Goal: Task Accomplishment & Management: Manage account settings

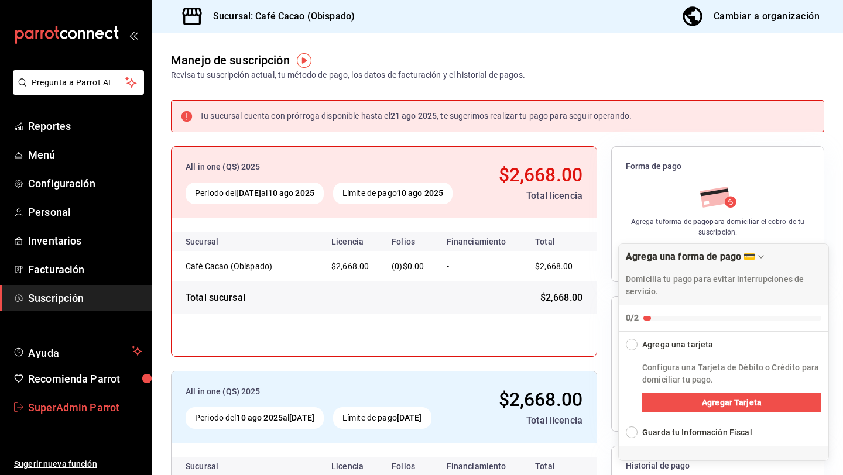
click at [101, 408] on span "SuperAdmin Parrot" at bounding box center [85, 408] width 114 height 16
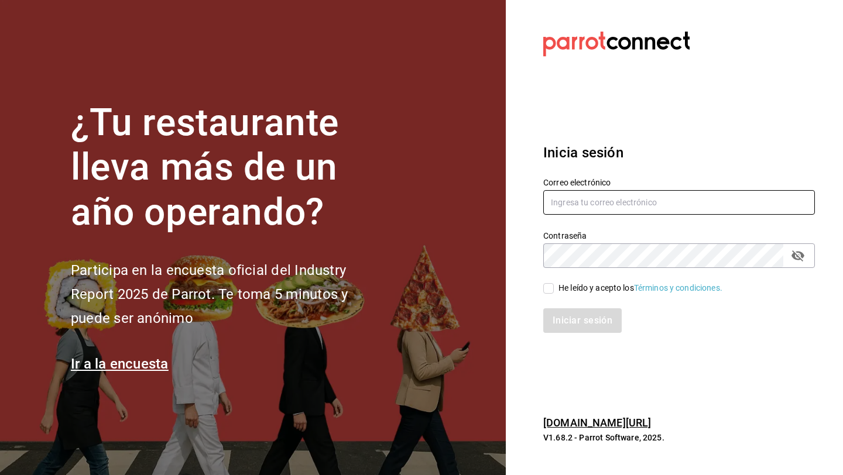
click at [583, 208] on input "text" at bounding box center [679, 202] width 272 height 25
click at [652, 204] on input "[EMAIL_ADDRESS][DOMAIN_NAME]" at bounding box center [679, 202] width 272 height 25
type input "[EMAIL_ADDRESS][DOMAIN_NAME]"
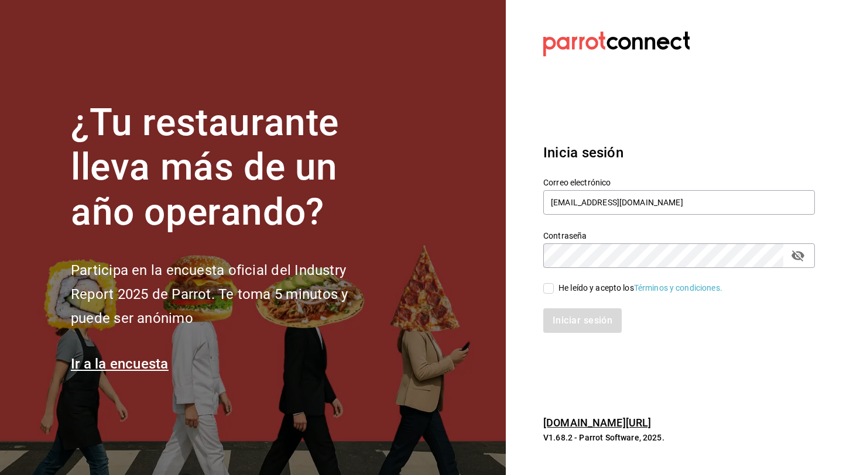
click at [603, 289] on div "He leído y acepto los Términos y condiciones." at bounding box center [641, 288] width 164 height 12
click at [554, 289] on input "He leído y acepto los Términos y condiciones." at bounding box center [548, 288] width 11 height 11
checkbox input "true"
click at [603, 321] on button "Iniciar sesión" at bounding box center [583, 321] width 80 height 25
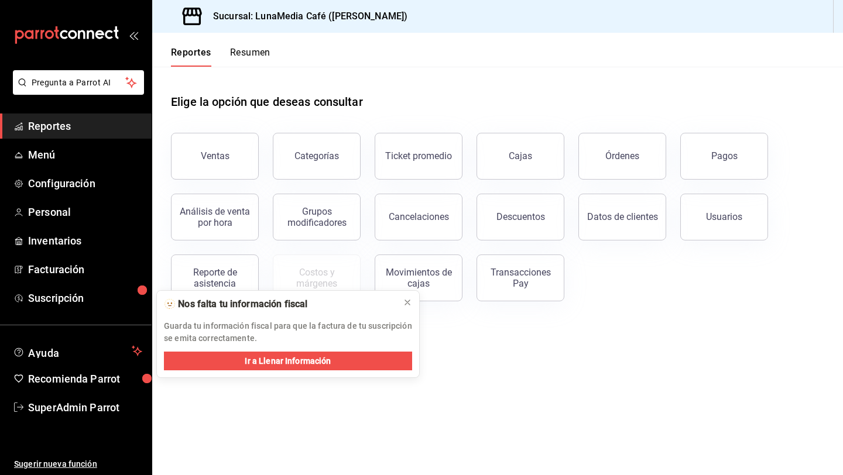
click at [61, 196] on ul "Reportes Menú Configuración Personal Inventarios Facturación Suscripción" at bounding box center [76, 212] width 152 height 197
click at [61, 187] on span "Configuración" at bounding box center [85, 184] width 114 height 16
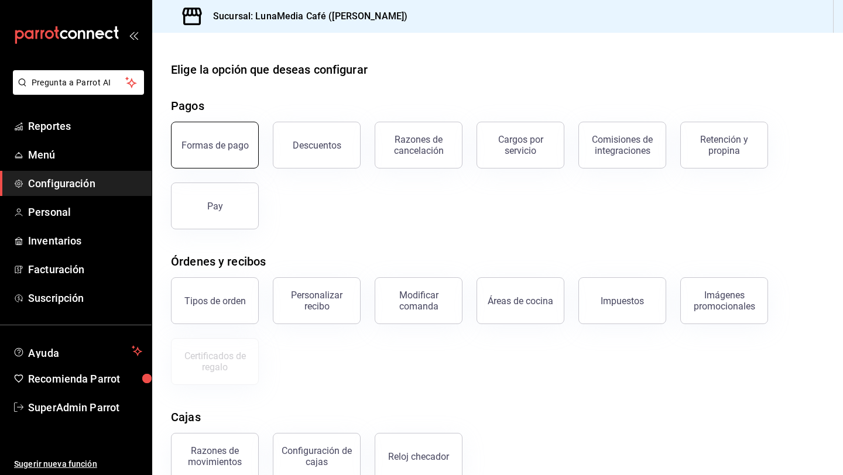
click at [222, 142] on div "Formas de pago" at bounding box center [215, 145] width 67 height 11
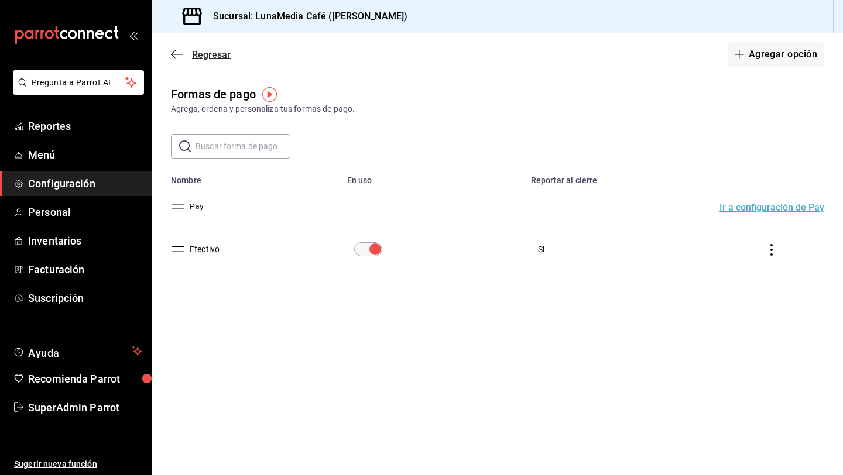
click at [178, 54] on icon "button" at bounding box center [177, 54] width 12 height 1
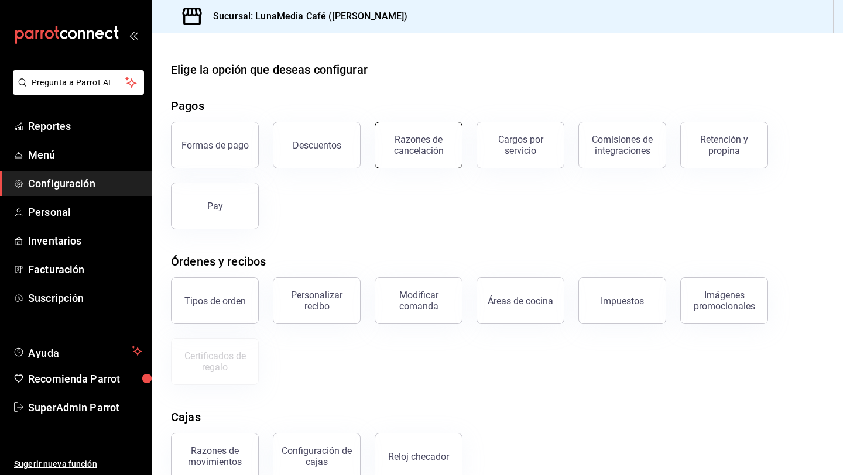
click at [436, 133] on button "Razones de cancelación" at bounding box center [419, 145] width 88 height 47
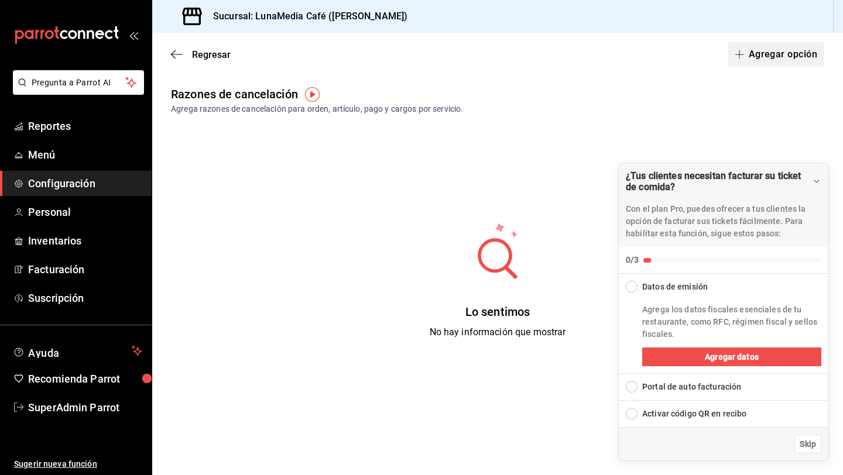
click at [800, 57] on button "Agregar opción" at bounding box center [776, 54] width 97 height 25
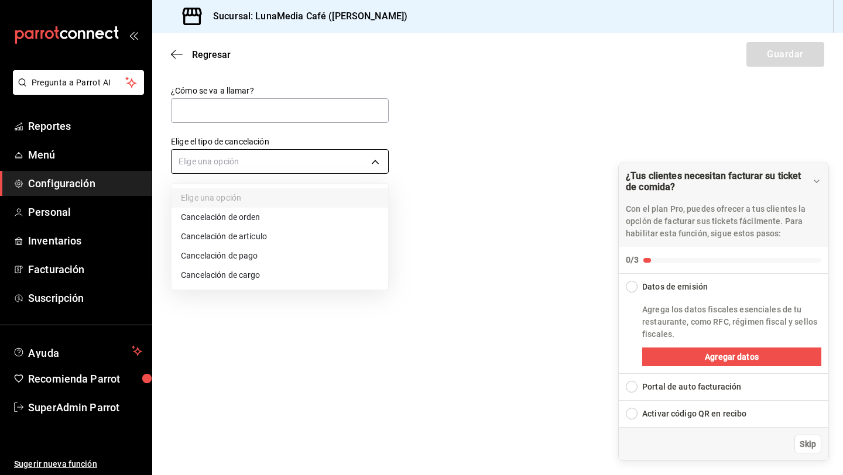
click at [284, 162] on body "Pregunta a Parrot AI Reportes Menú Configuración Personal Inventarios Facturaci…" at bounding box center [421, 237] width 843 height 475
click at [250, 219] on li "Cancelación de orden" at bounding box center [280, 217] width 217 height 19
type input "ORDER"
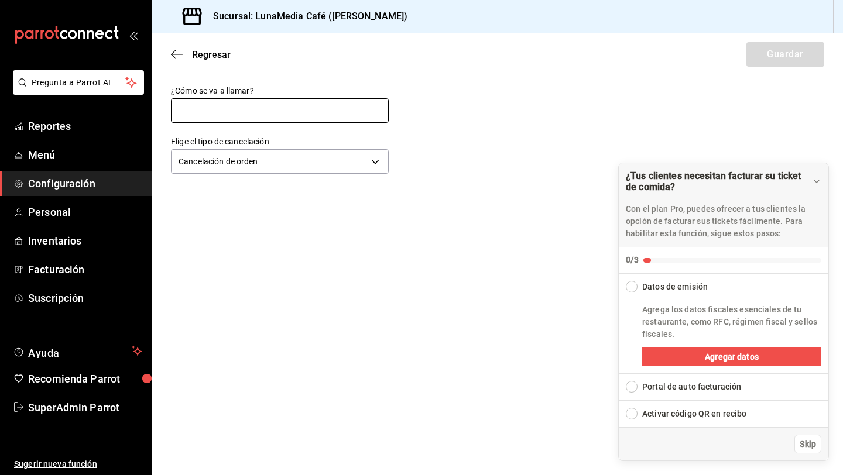
click at [268, 111] on input "text" at bounding box center [280, 110] width 218 height 25
type input "cancelacion de orden"
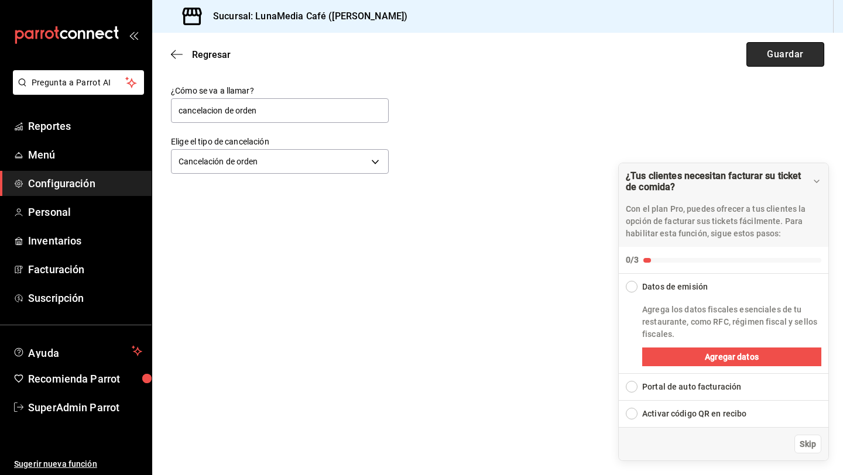
click at [757, 58] on button "Guardar" at bounding box center [786, 54] width 78 height 25
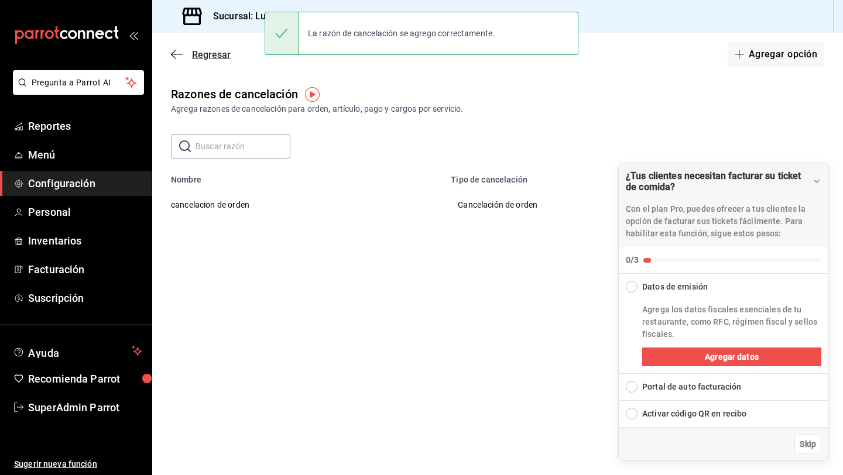
click at [176, 53] on icon "button" at bounding box center [177, 54] width 12 height 11
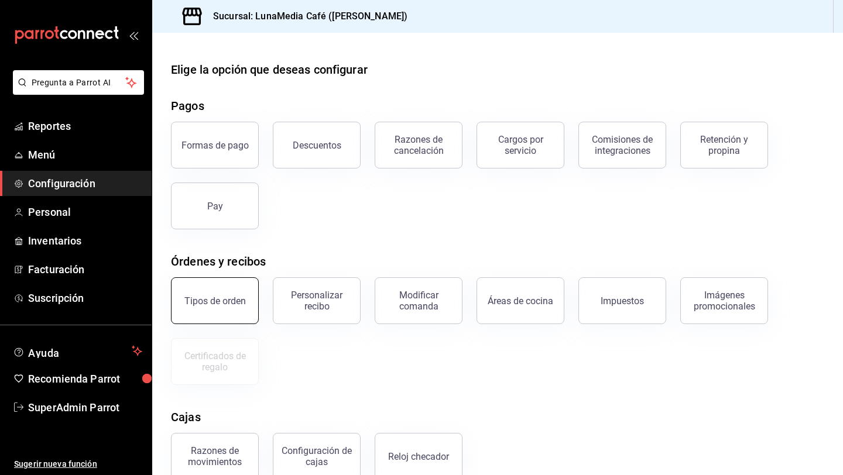
click at [210, 297] on div "Tipos de orden" at bounding box center [214, 301] width 61 height 11
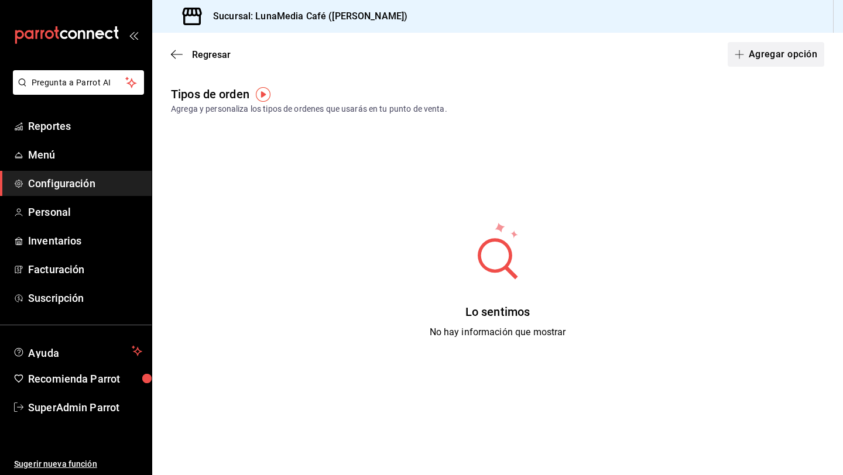
click at [773, 47] on button "Agregar opción" at bounding box center [776, 54] width 97 height 25
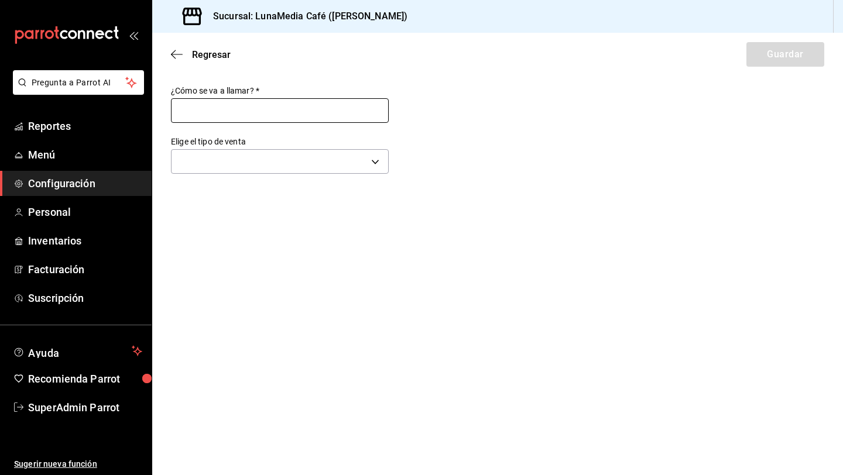
click at [341, 115] on input "text" at bounding box center [280, 110] width 218 height 25
type input "comer aquí"
click at [312, 163] on body "Pregunta a Parrot AI Reportes Menú Configuración Personal Inventarios Facturaci…" at bounding box center [421, 237] width 843 height 475
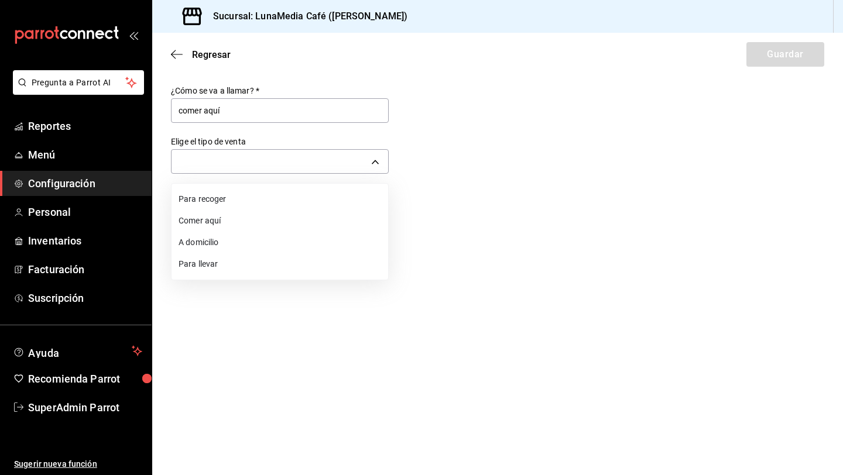
click at [255, 219] on li "Comer aquí" at bounding box center [280, 221] width 217 height 22
type input "DINE_IN"
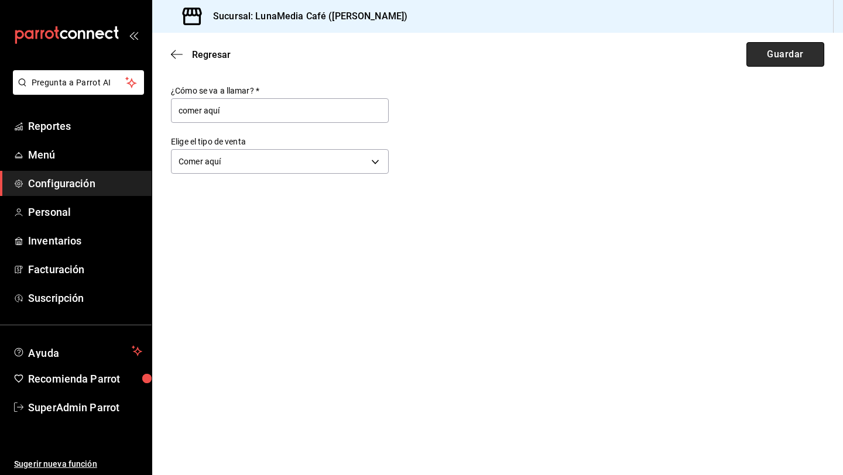
click at [768, 54] on button "Guardar" at bounding box center [786, 54] width 78 height 25
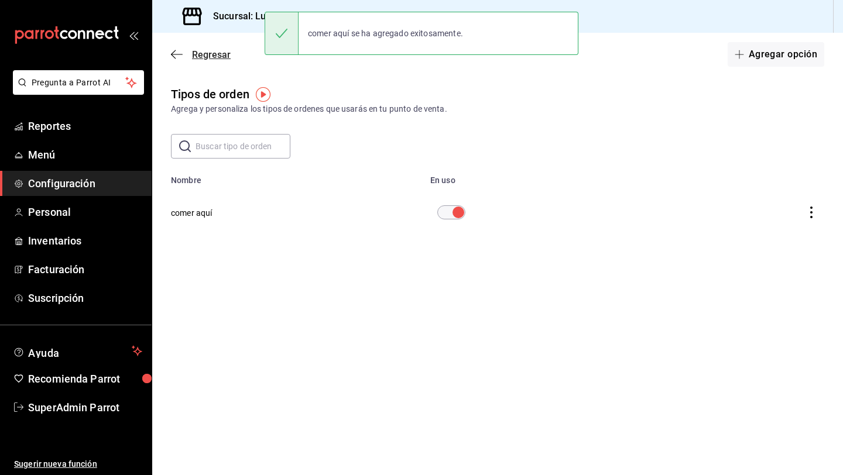
click at [181, 45] on div "Regresar Agregar opción" at bounding box center [497, 54] width 691 height 43
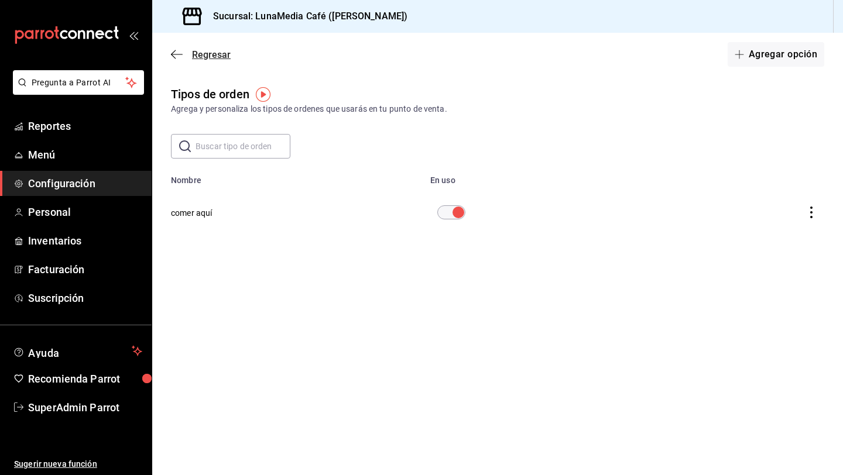
click at [178, 58] on icon "button" at bounding box center [177, 54] width 12 height 11
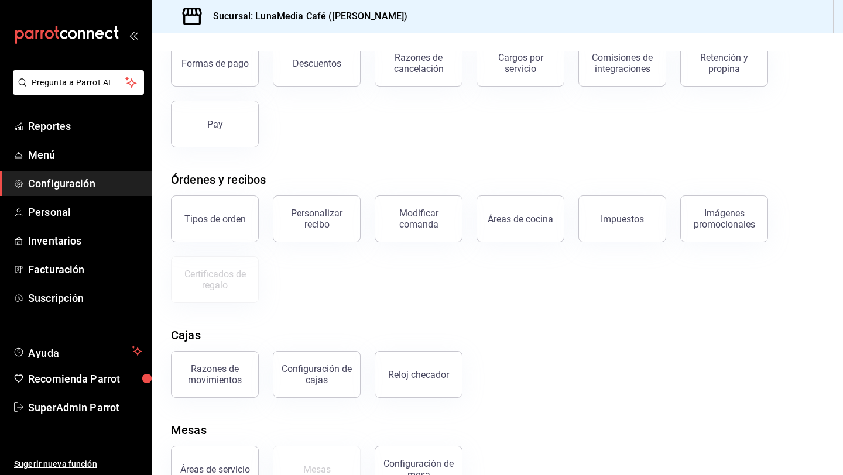
scroll to position [83, 0]
click at [67, 158] on span "Menú" at bounding box center [85, 155] width 114 height 16
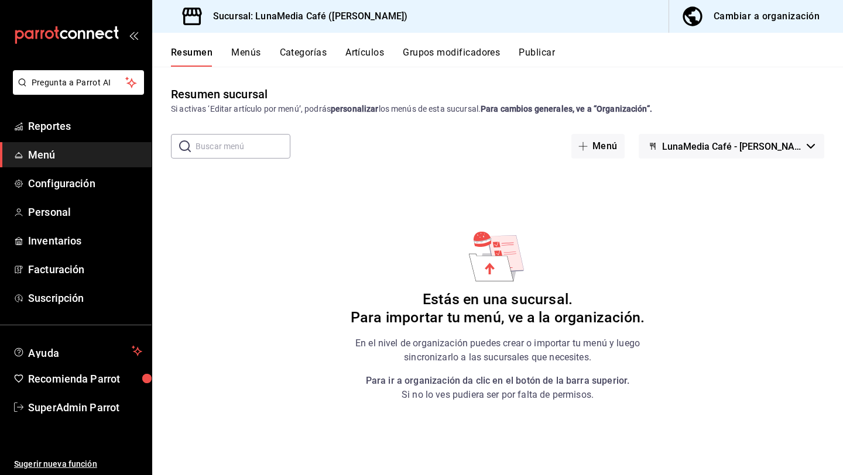
click at [767, 19] on div "Cambiar a organización" at bounding box center [767, 16] width 106 height 16
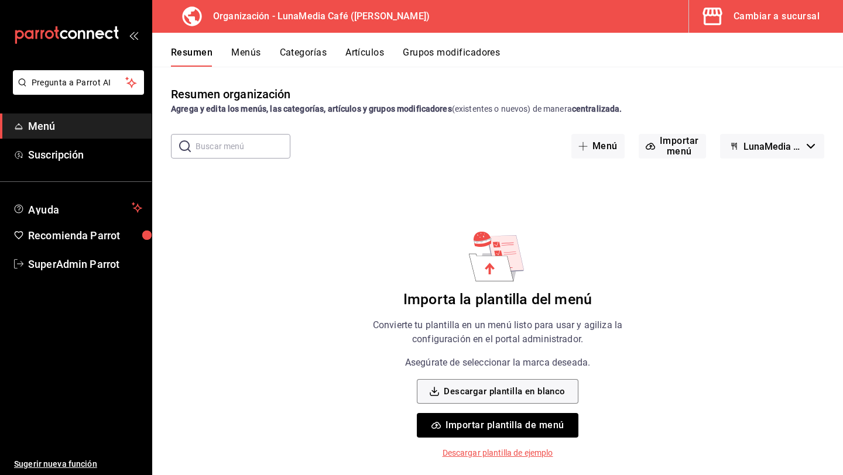
click at [736, 14] on div "Cambiar a sucursal" at bounding box center [777, 16] width 86 height 16
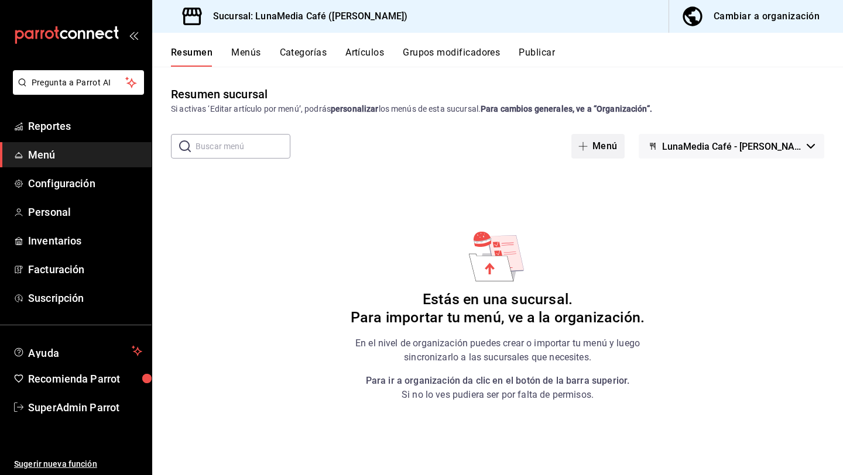
click at [617, 148] on button "Menú" at bounding box center [597, 146] width 53 height 25
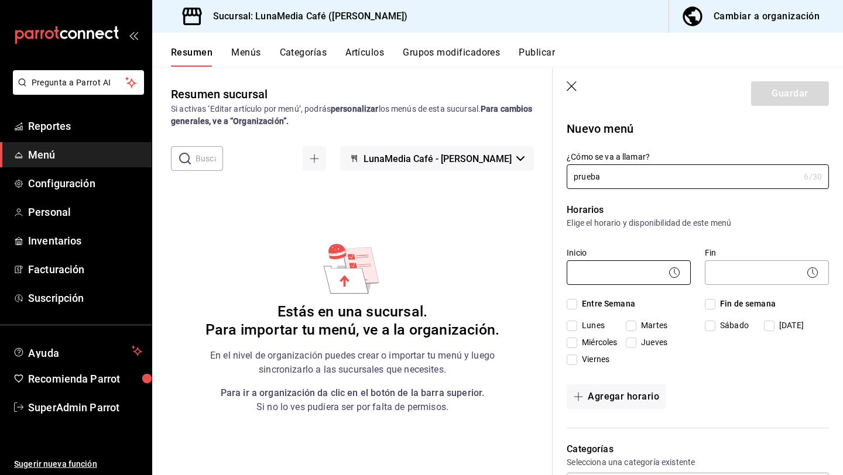
type input "prueba"
click at [597, 269] on body "Pregunta a Parrot AI Reportes Menú Configuración Personal Inventarios Facturaci…" at bounding box center [421, 237] width 843 height 475
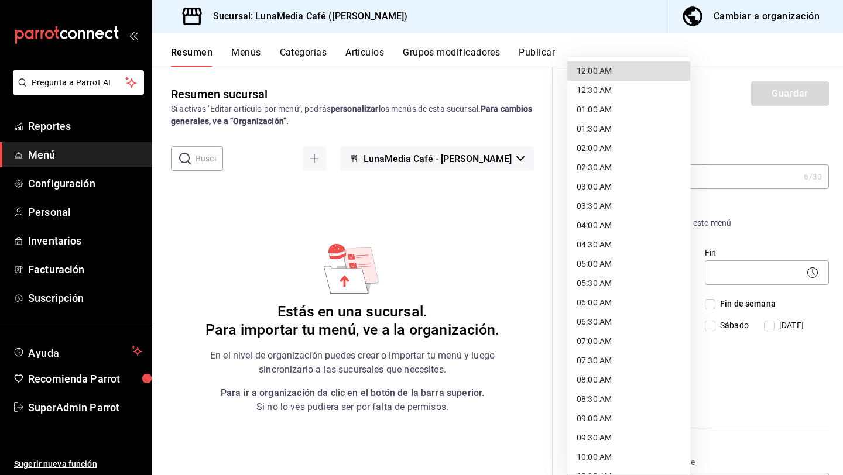
click at [587, 73] on li "12:00 AM" at bounding box center [628, 70] width 123 height 19
type input "00:00"
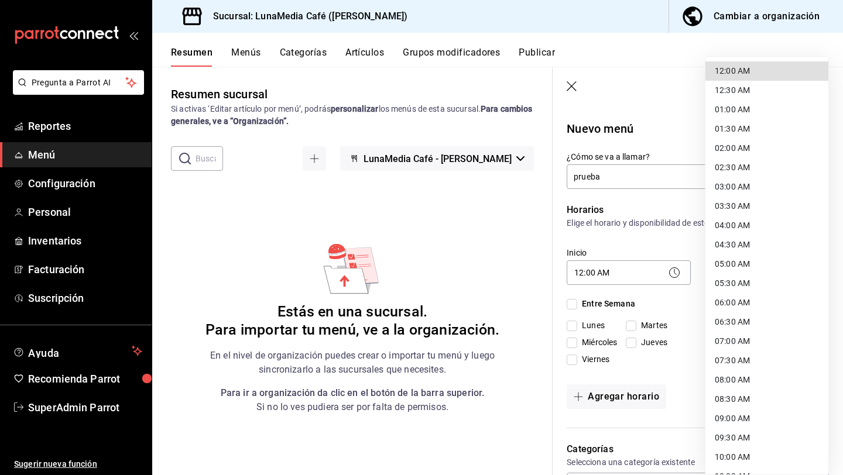
click at [771, 262] on body "Pregunta a Parrot AI Reportes Menú Configuración Personal Inventarios Facturaci…" at bounding box center [421, 237] width 843 height 475
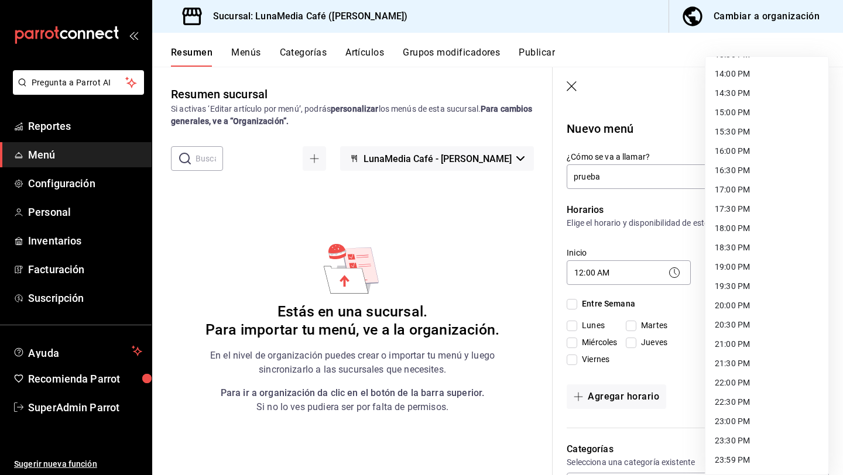
click at [737, 456] on li "23:59 PM" at bounding box center [767, 460] width 123 height 19
type input "23:59"
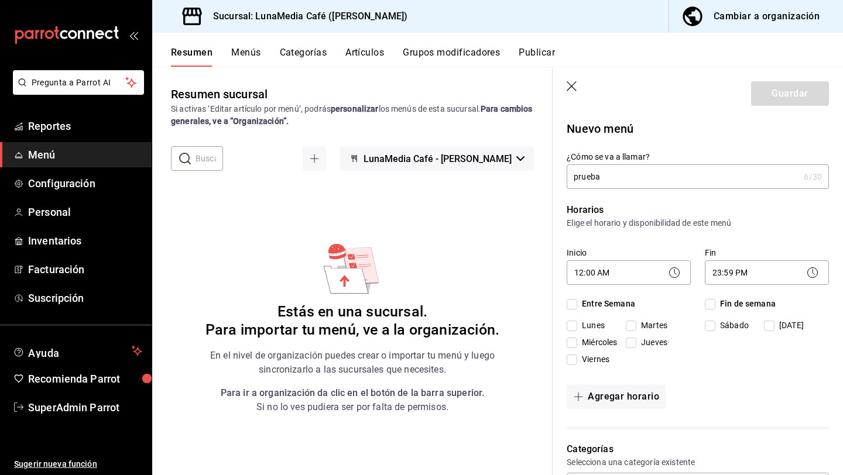
click at [592, 303] on span "Entre Semana" at bounding box center [606, 304] width 58 height 12
click at [577, 303] on input "Entre Semana" at bounding box center [572, 304] width 11 height 11
checkbox input "true"
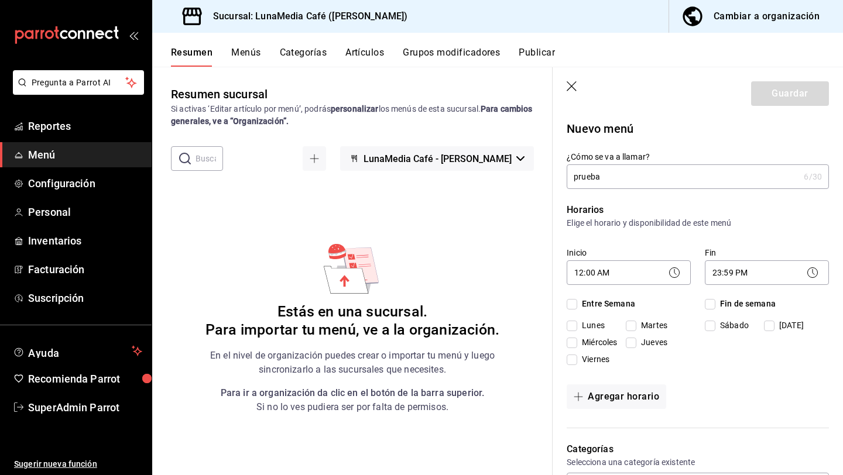
checkbox input "true"
click at [739, 303] on span "Fin de semana" at bounding box center [746, 304] width 60 height 12
click at [716, 303] on input "Fin de semana" at bounding box center [710, 304] width 11 height 11
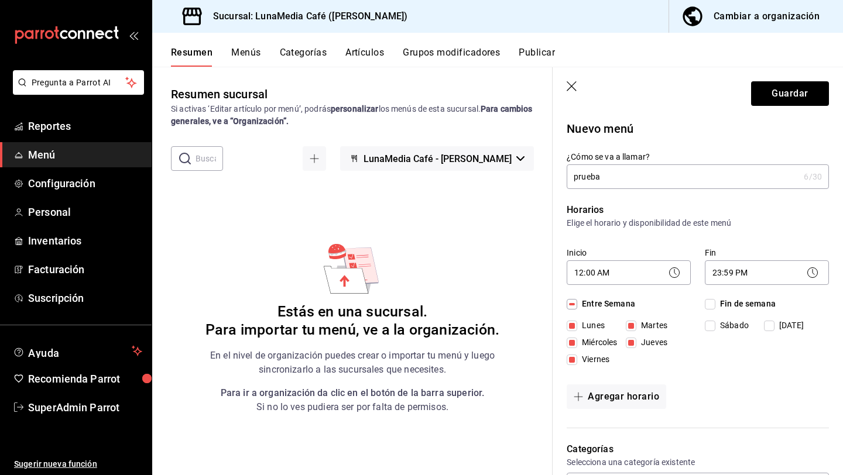
checkbox input "true"
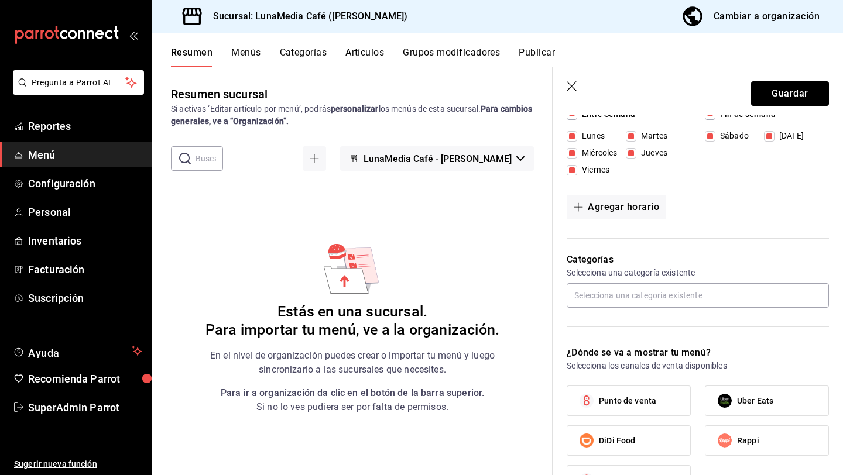
scroll to position [194, 0]
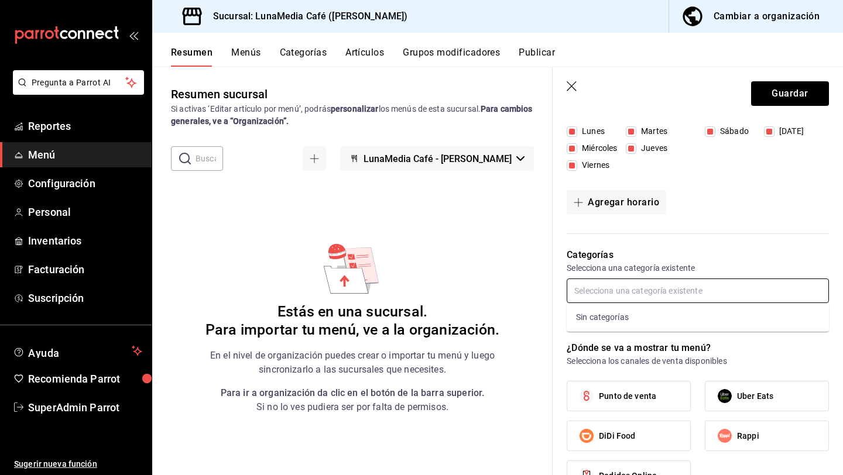
click at [599, 281] on input "text" at bounding box center [698, 291] width 262 height 25
click at [628, 394] on span "Punto de venta" at bounding box center [627, 397] width 57 height 12
click at [599, 394] on input "Punto de venta" at bounding box center [586, 396] width 25 height 25
checkbox input "true"
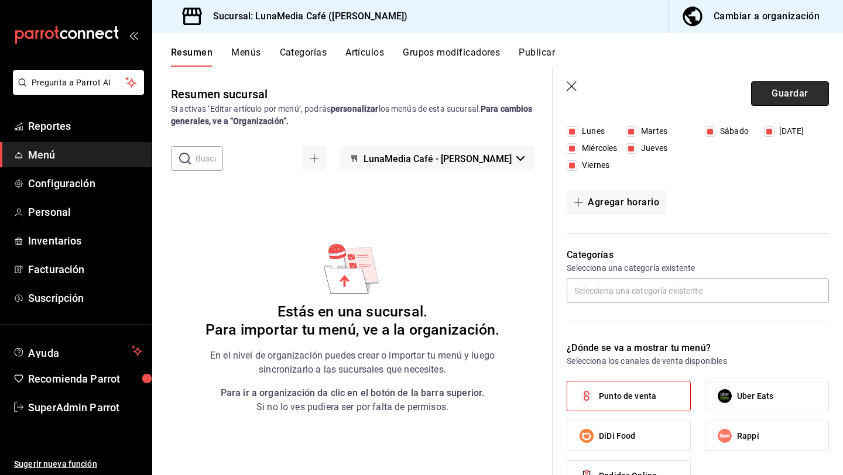
click at [776, 90] on button "Guardar" at bounding box center [790, 93] width 78 height 25
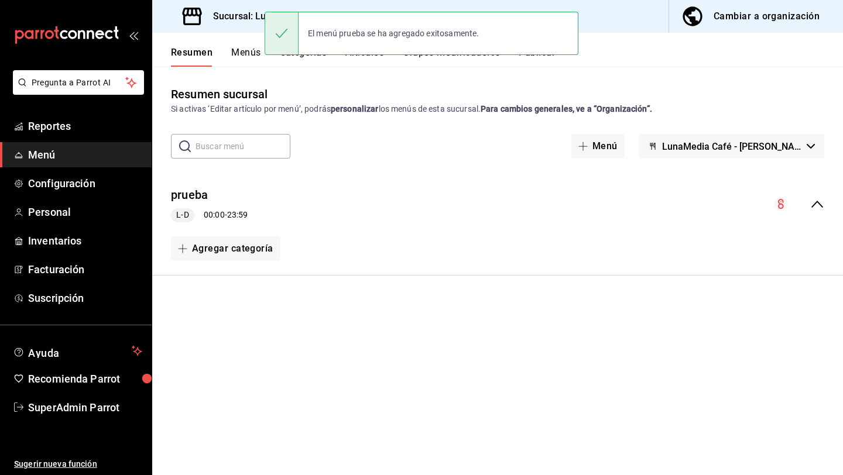
click at [305, 63] on button "Categorías" at bounding box center [303, 57] width 47 height 20
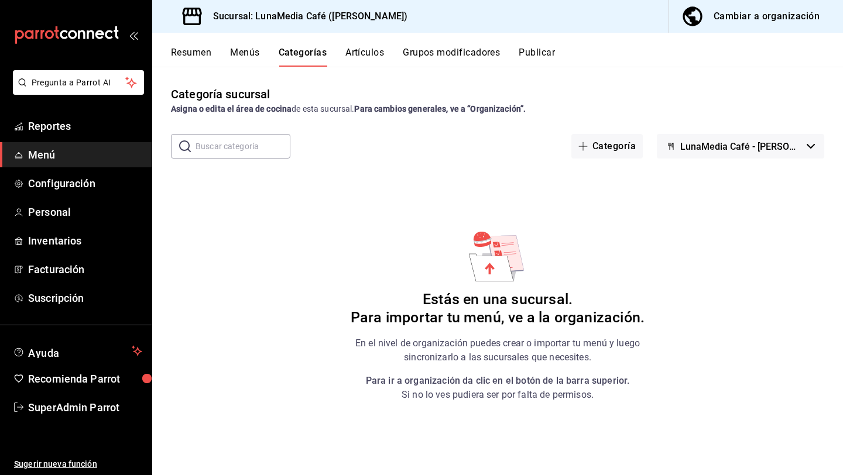
click at [301, 62] on button "Categorías" at bounding box center [303, 57] width 49 height 20
click at [590, 149] on span "button" at bounding box center [586, 146] width 14 height 9
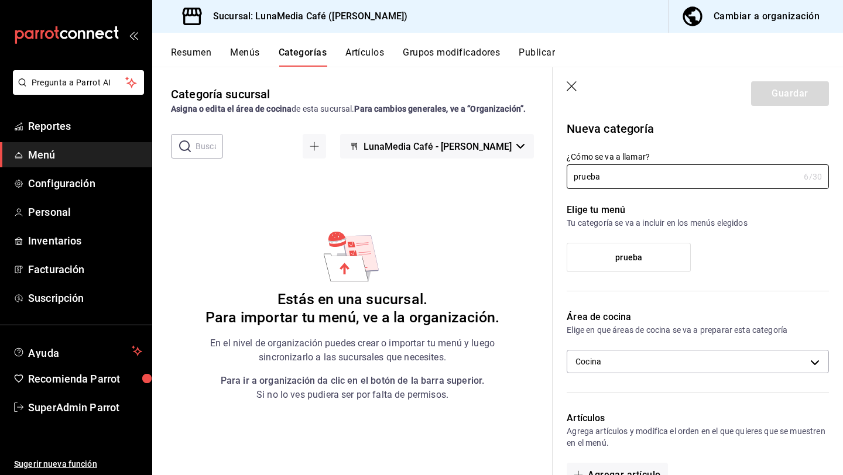
type input "prueba"
click at [620, 255] on span "prueba" at bounding box center [628, 258] width 27 height 10
click at [0, 0] on input "prueba" at bounding box center [0, 0] width 0 height 0
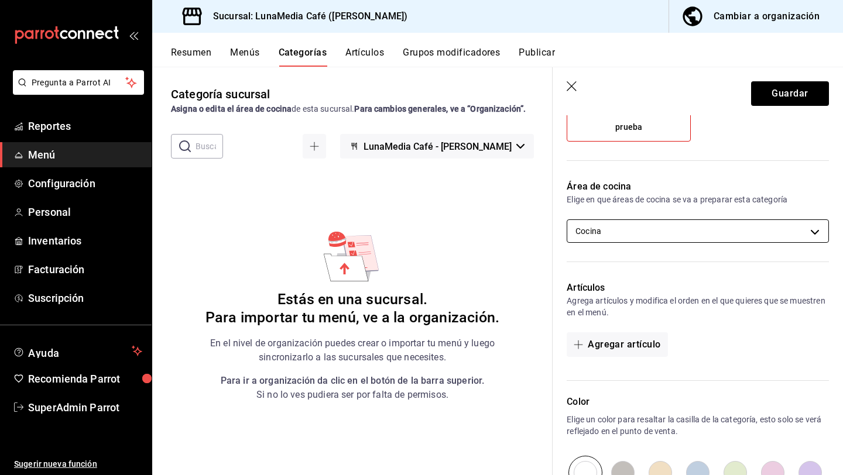
scroll to position [132, 0]
click at [603, 335] on button "Agregar artículo" at bounding box center [617, 343] width 101 height 25
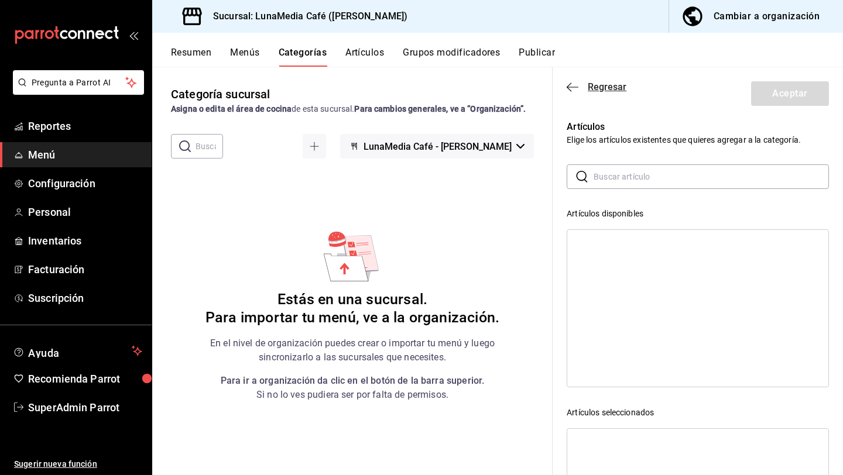
click at [570, 88] on icon "button" at bounding box center [573, 87] width 12 height 11
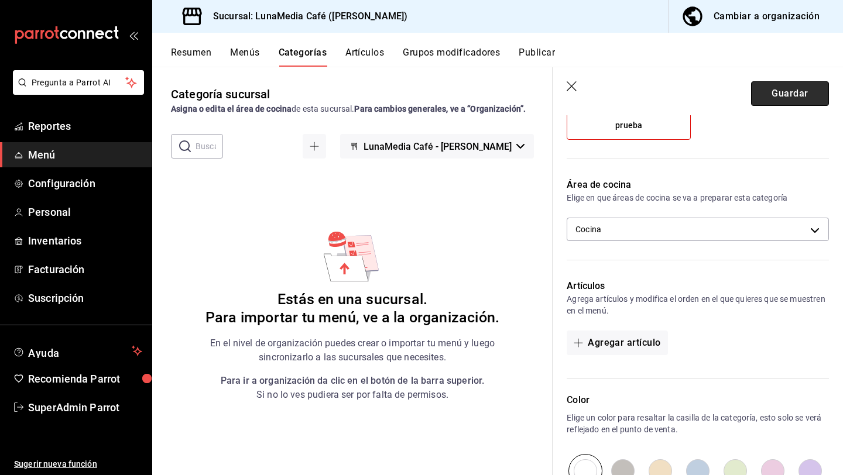
click at [788, 83] on button "Guardar" at bounding box center [790, 93] width 78 height 25
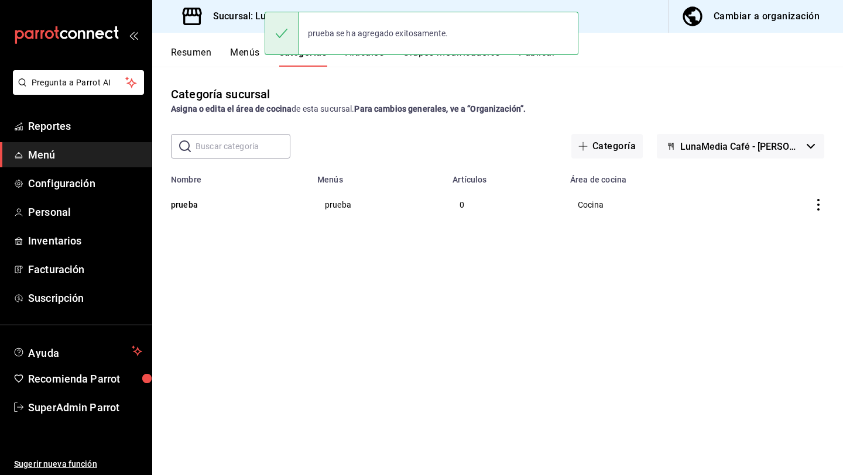
click at [361, 61] on button "Artículos" at bounding box center [364, 57] width 39 height 20
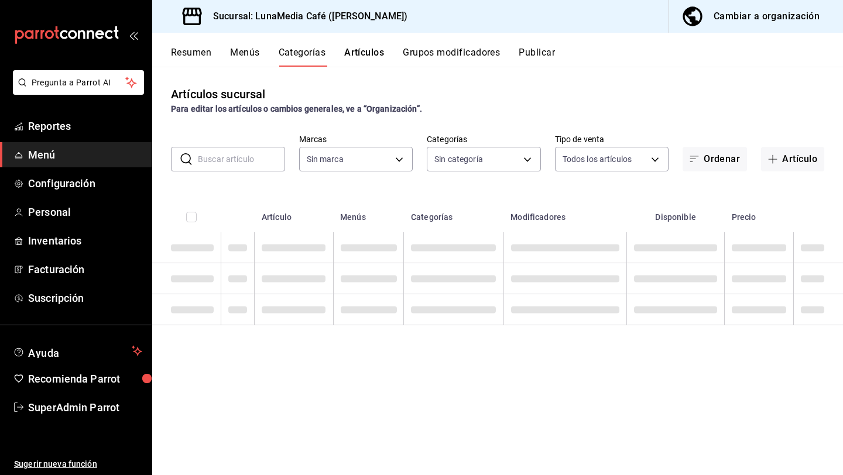
type input "55b5777a-a8f8-4194-81d5-7e3cda734f68"
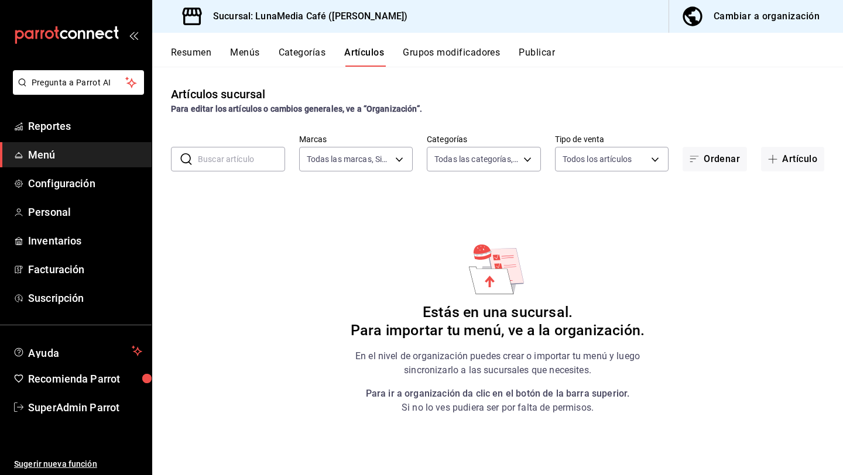
type input "6e9e8159-f5ed-45e1-9651-ad86ae07e55f"
click at [792, 153] on button "Artículo" at bounding box center [792, 159] width 63 height 25
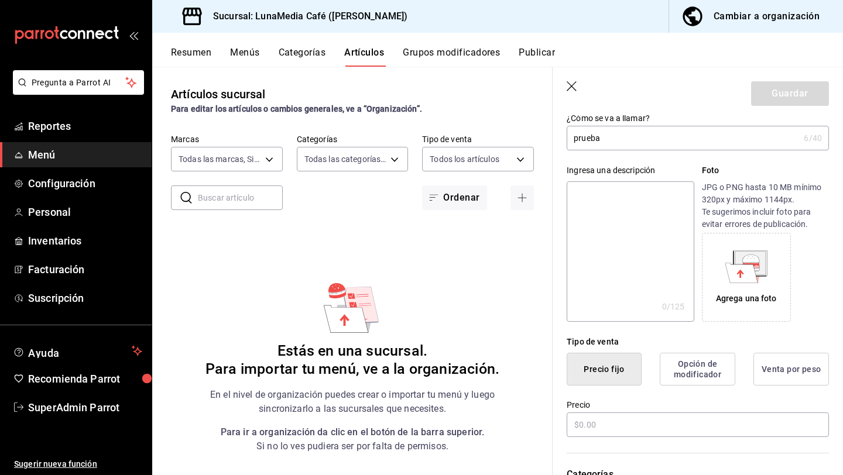
scroll to position [71, 0]
type input "prueba"
click at [624, 426] on input "text" at bounding box center [698, 423] width 262 height 25
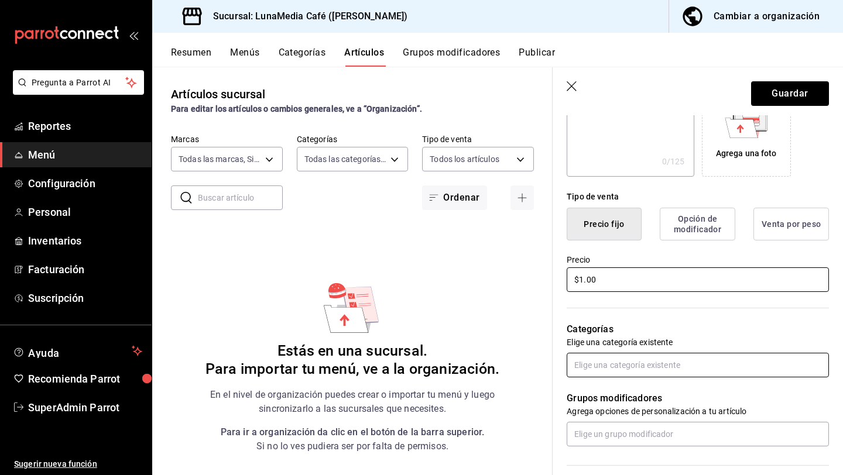
scroll to position [232, 0]
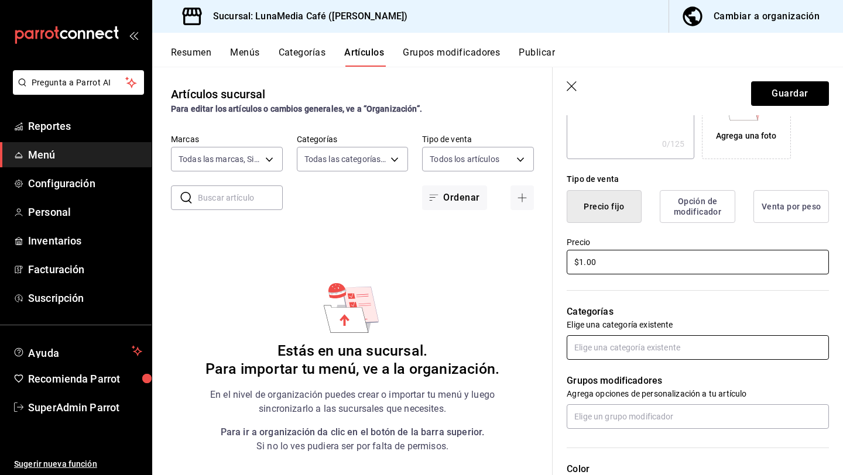
type input "$1.00"
click at [629, 355] on input "text" at bounding box center [698, 348] width 262 height 25
click at [607, 367] on li "prueba" at bounding box center [698, 374] width 262 height 19
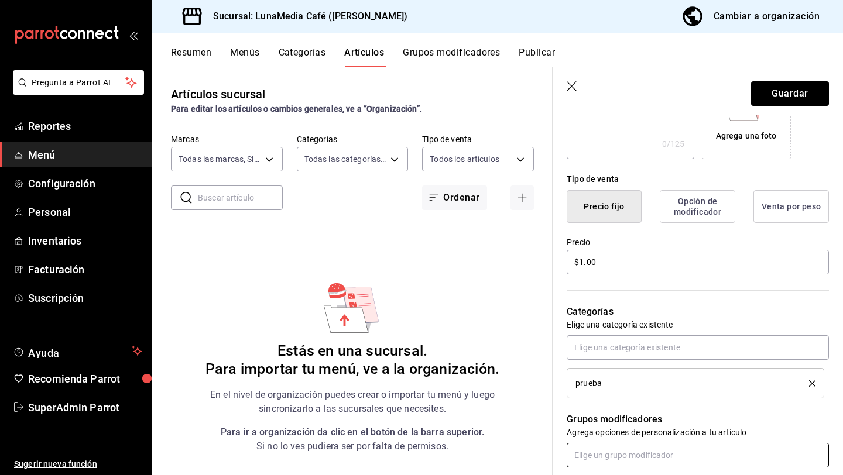
click at [584, 452] on input "text" at bounding box center [698, 455] width 262 height 25
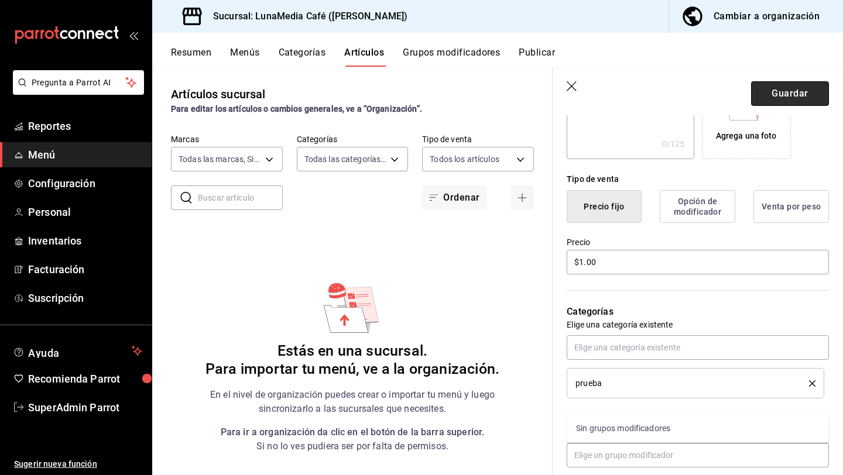
click at [792, 95] on button "Guardar" at bounding box center [790, 93] width 78 height 25
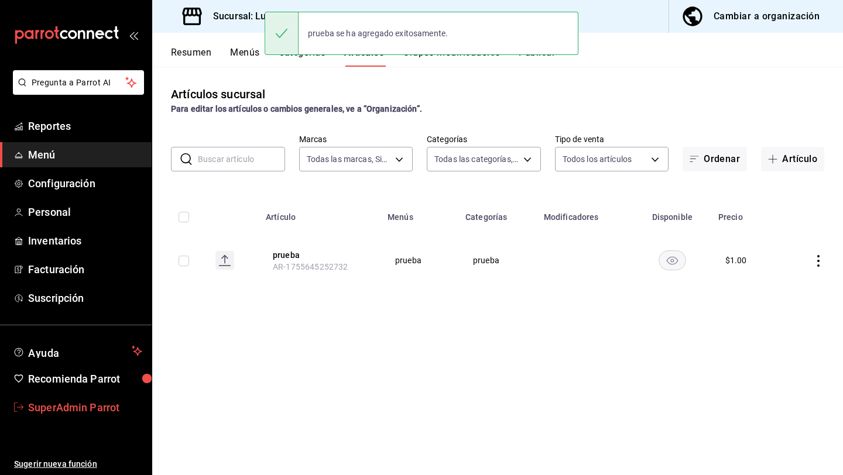
click at [89, 400] on span "SuperAdmin Parrot" at bounding box center [85, 408] width 114 height 16
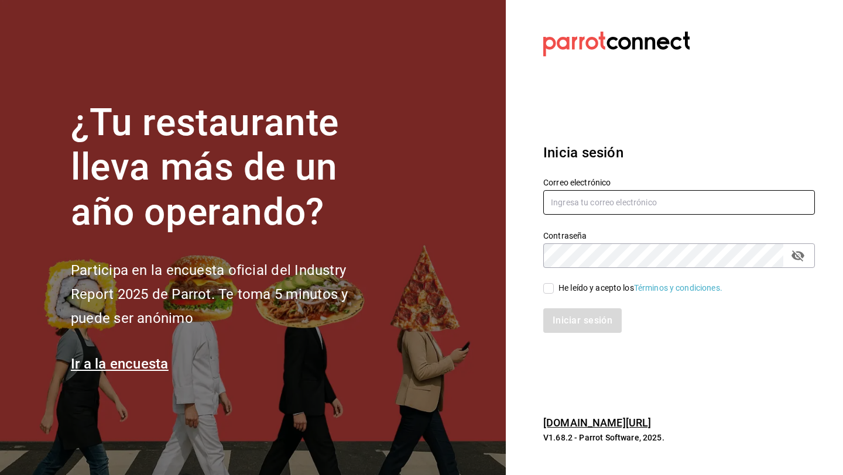
click at [554, 202] on input "text" at bounding box center [679, 202] width 272 height 25
type input "[EMAIL_ADDRESS][DOMAIN_NAME]"
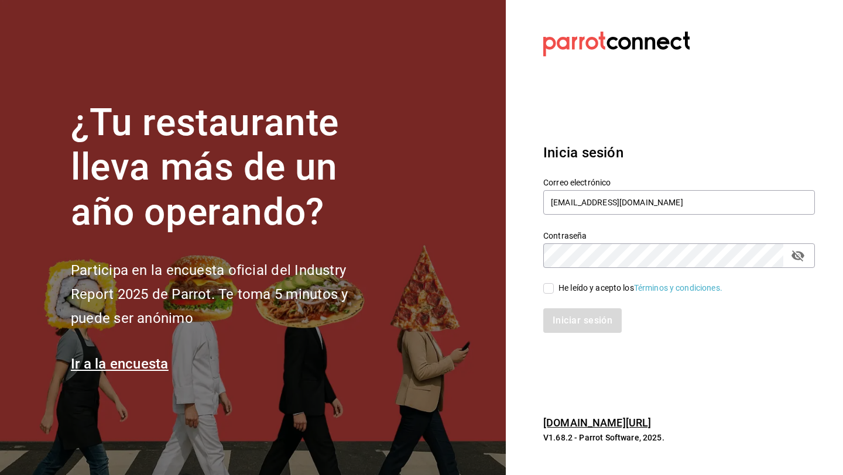
click at [562, 283] on div "He leído y acepto los Términos y condiciones." at bounding box center [641, 288] width 164 height 12
click at [554, 283] on input "He leído y acepto los Términos y condiciones." at bounding box center [548, 288] width 11 height 11
checkbox input "true"
click at [569, 321] on button "Iniciar sesión" at bounding box center [583, 321] width 80 height 25
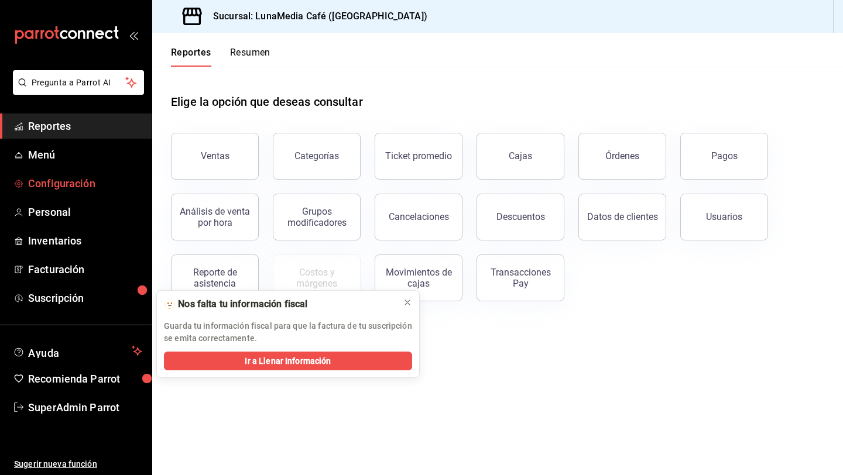
click at [73, 180] on span "Configuración" at bounding box center [85, 184] width 114 height 16
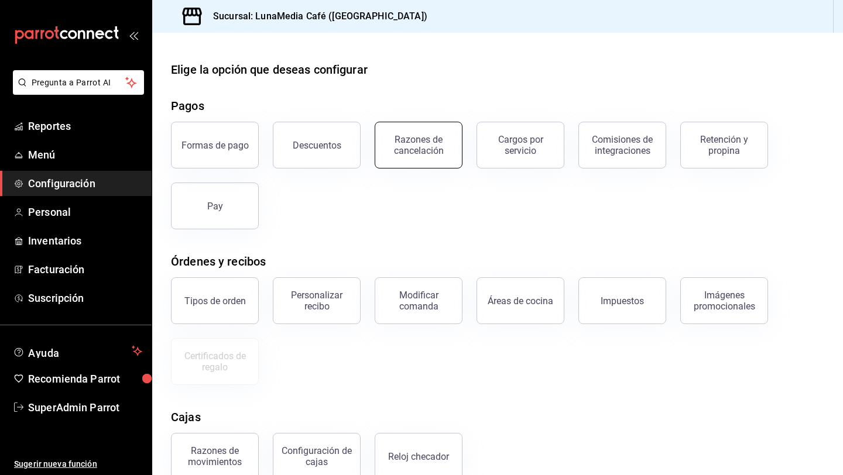
click at [438, 155] on div "Razones de cancelación" at bounding box center [418, 145] width 73 height 22
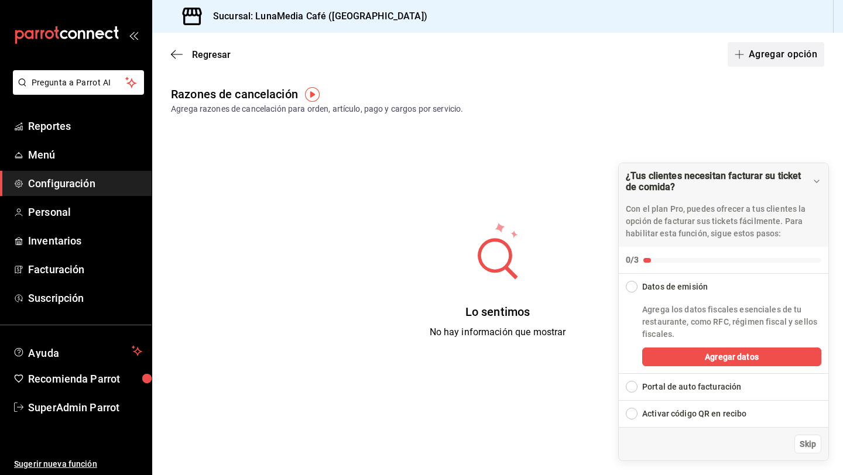
click at [778, 56] on button "Agregar opción" at bounding box center [776, 54] width 97 height 25
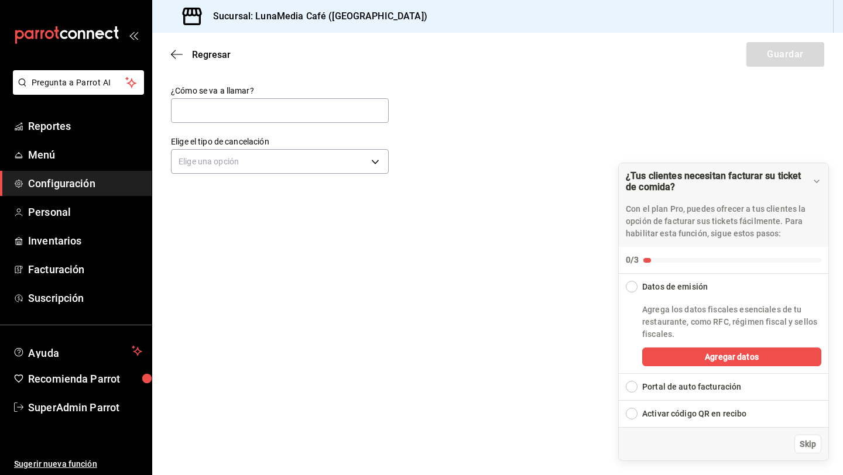
click at [309, 124] on div "¿Cómo se va a llamar?" at bounding box center [280, 104] width 218 height 39
click at [304, 116] on input "text" at bounding box center [280, 110] width 218 height 25
type input "cancelacion de orden"
click at [318, 160] on body "Pregunta a Parrot AI Reportes Menú Configuración Personal Inventarios Facturaci…" at bounding box center [421, 237] width 843 height 475
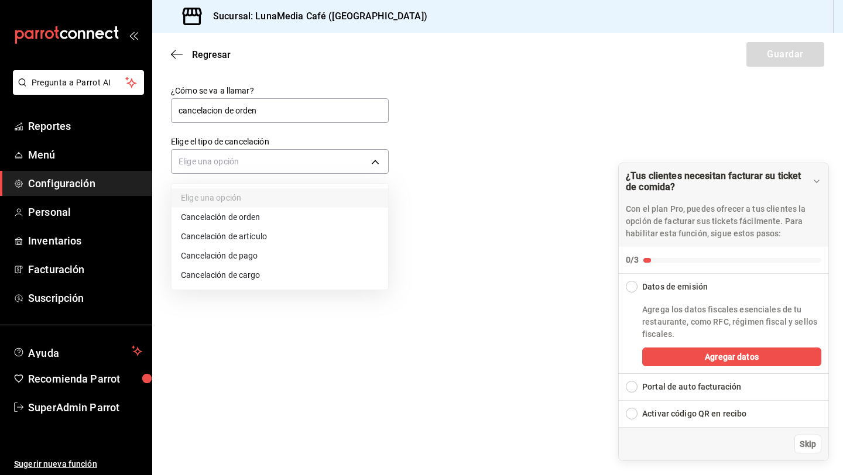
click at [239, 220] on li "Cancelación de orden" at bounding box center [280, 217] width 217 height 19
type input "ORDER"
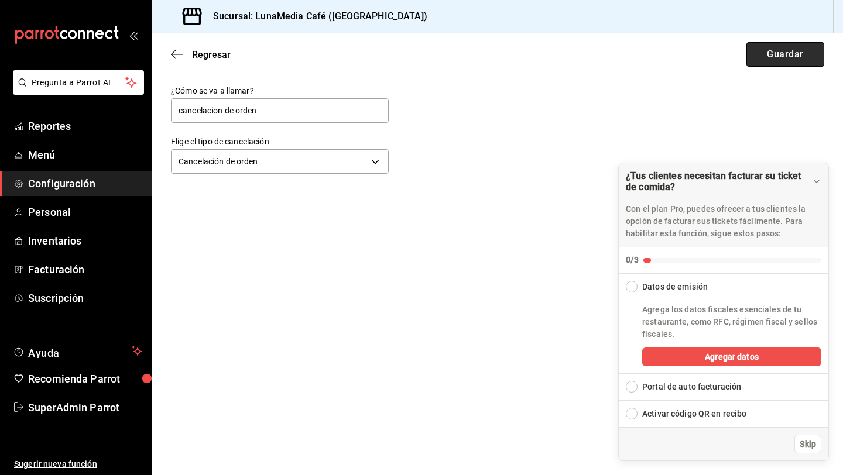
click at [805, 64] on button "Guardar" at bounding box center [786, 54] width 78 height 25
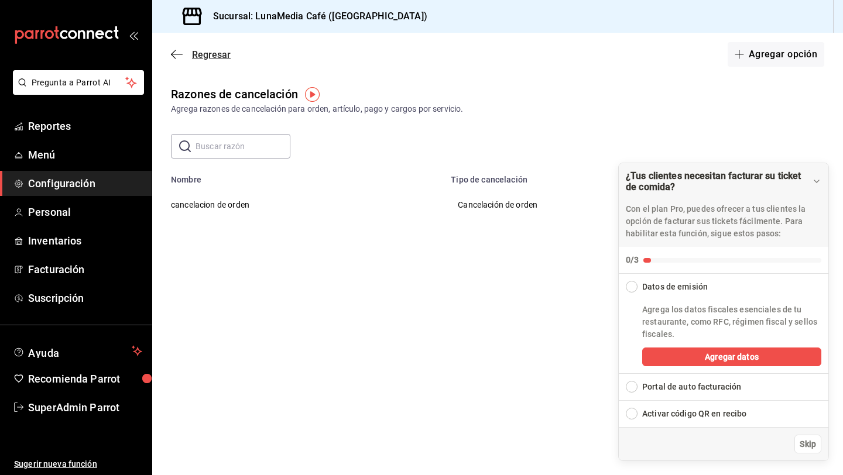
click at [189, 52] on span "Regresar" at bounding box center [201, 54] width 60 height 11
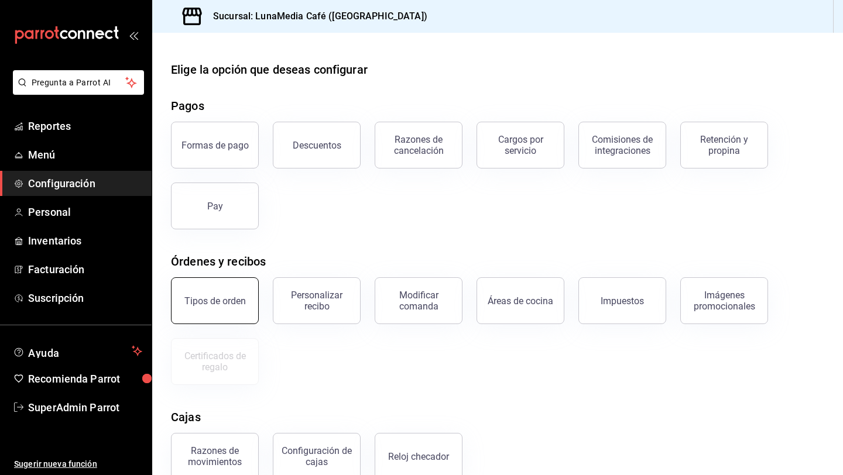
click at [232, 287] on button "Tipos de orden" at bounding box center [215, 301] width 88 height 47
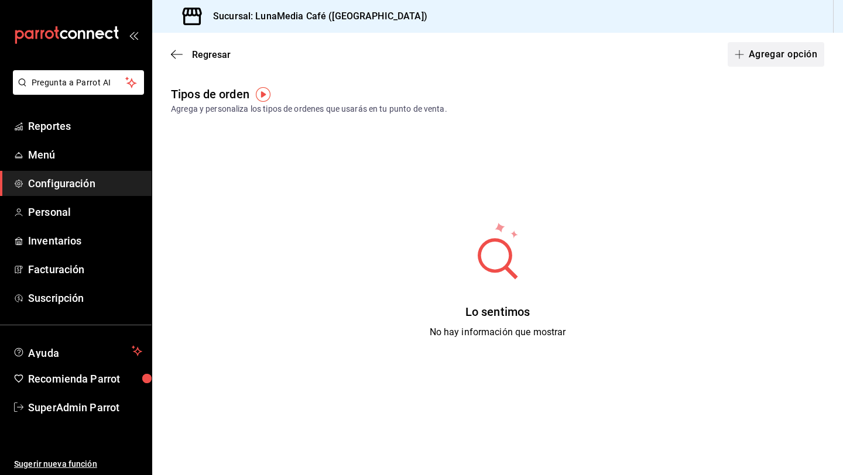
click at [790, 63] on button "Agregar opción" at bounding box center [776, 54] width 97 height 25
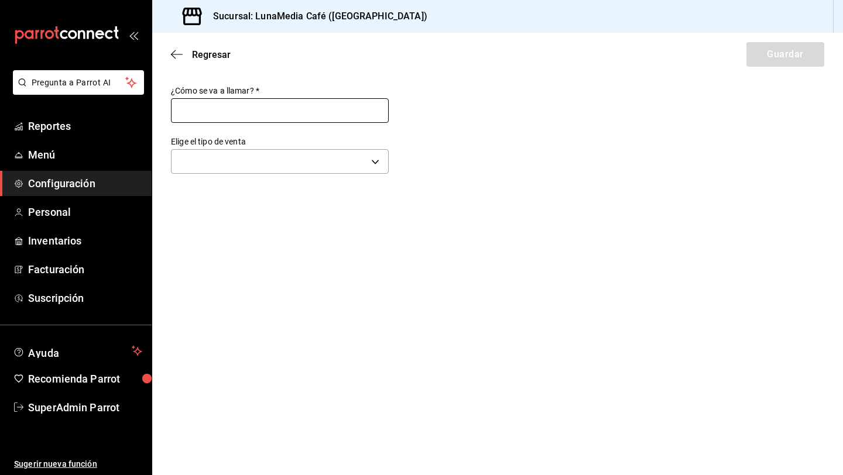
click at [317, 117] on input "text" at bounding box center [280, 110] width 218 height 25
type input "comer aquí"
click at [271, 157] on body "Pregunta a Parrot AI Reportes Menú Configuración Personal Inventarios Facturaci…" at bounding box center [421, 237] width 843 height 475
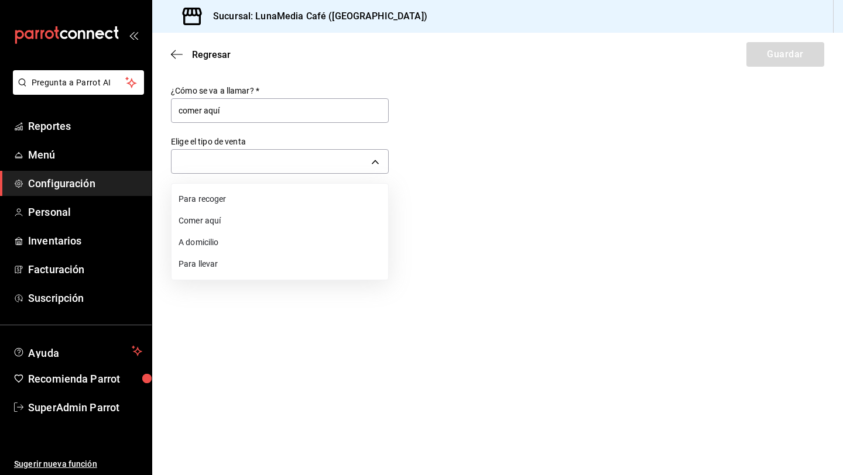
click at [248, 217] on li "Comer aquí" at bounding box center [280, 221] width 217 height 22
type input "DINE_IN"
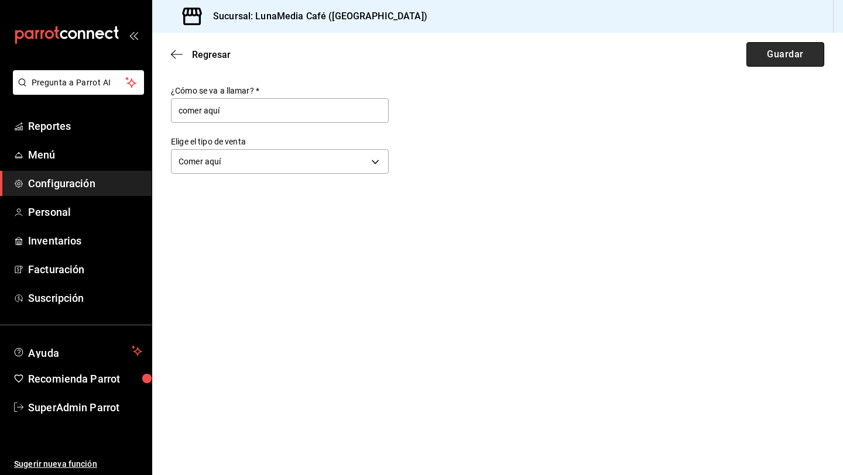
click at [798, 54] on button "Guardar" at bounding box center [786, 54] width 78 height 25
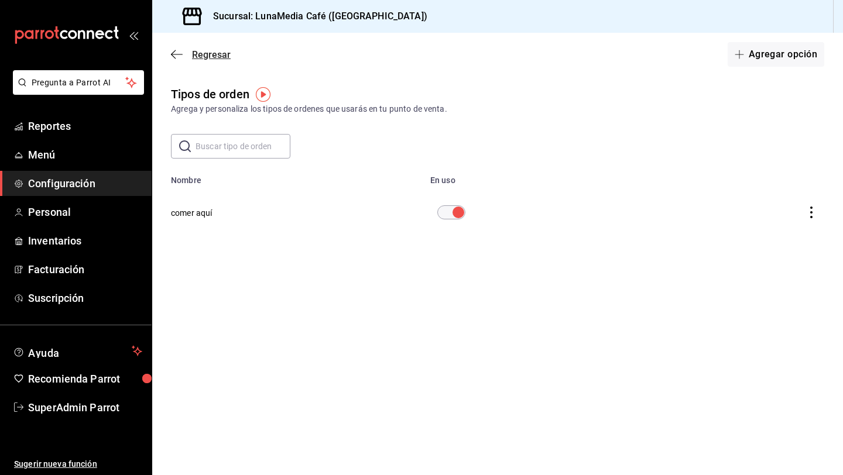
click at [173, 58] on icon "button" at bounding box center [177, 54] width 12 height 11
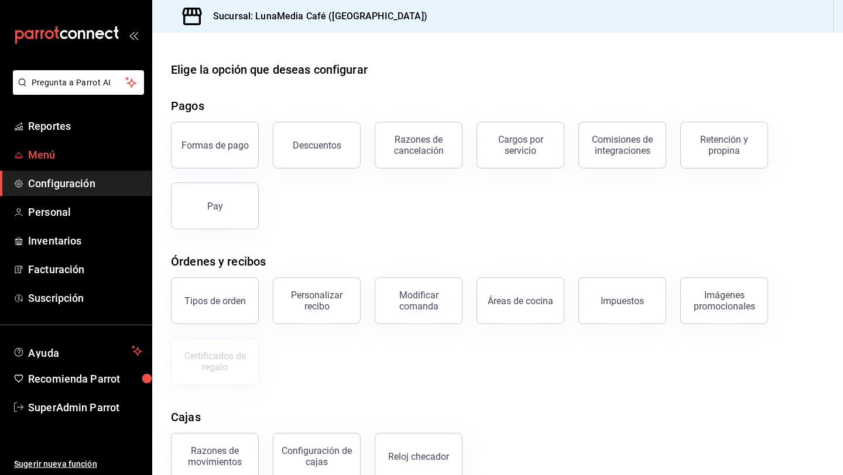
click at [56, 153] on span "Menú" at bounding box center [85, 155] width 114 height 16
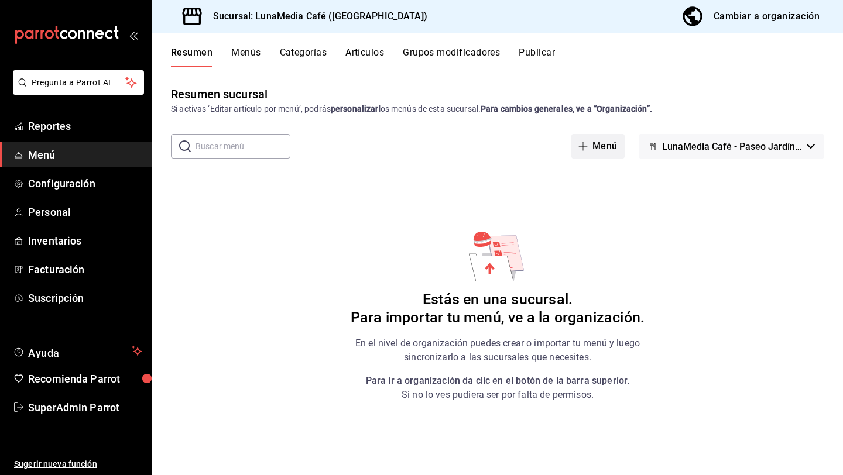
click at [607, 153] on button "Menú" at bounding box center [597, 146] width 53 height 25
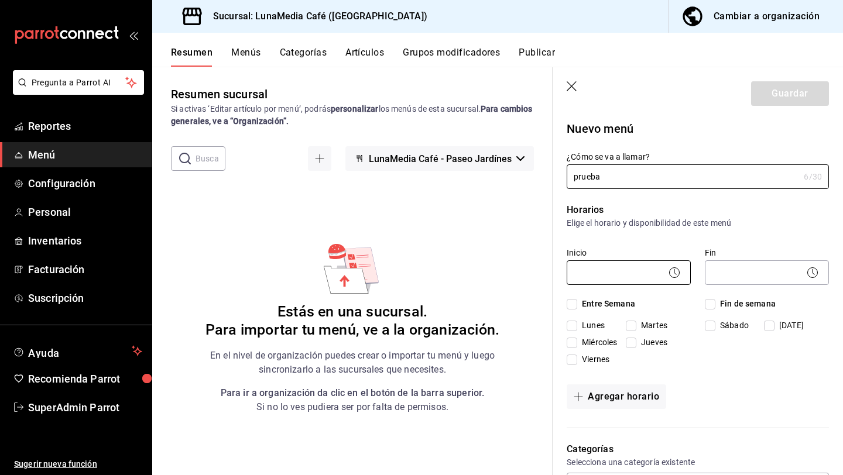
type input "prueba"
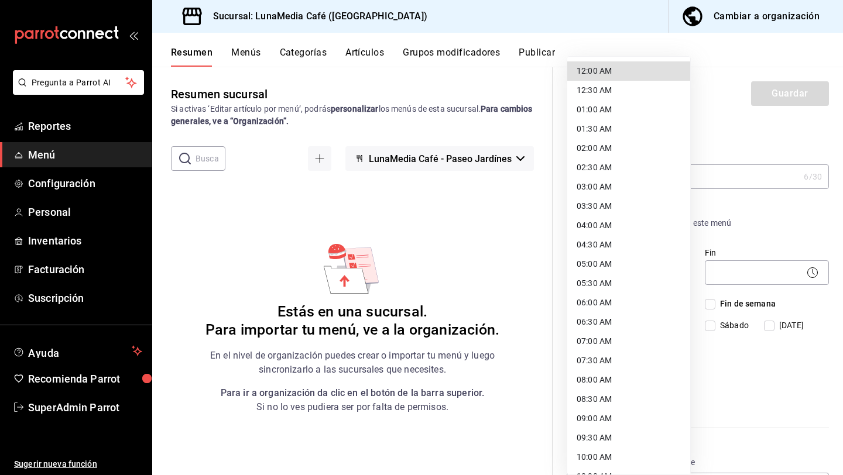
click at [591, 275] on body "Pregunta a Parrot AI Reportes Menú Configuración Personal Inventarios Facturaci…" at bounding box center [421, 237] width 843 height 475
click at [618, 81] on li "12:30 AM" at bounding box center [628, 90] width 123 height 19
type input "00:30"
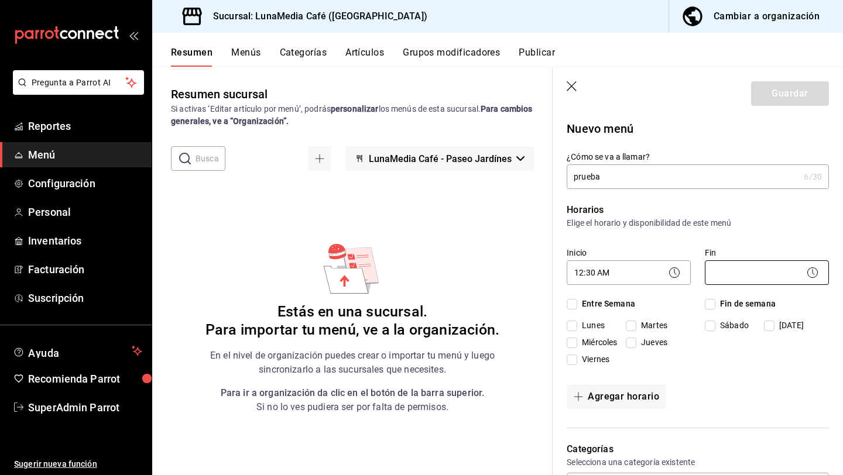
click at [752, 279] on body "Pregunta a Parrot AI Reportes Menú Configuración Personal Inventarios Facturaci…" at bounding box center [421, 237] width 843 height 475
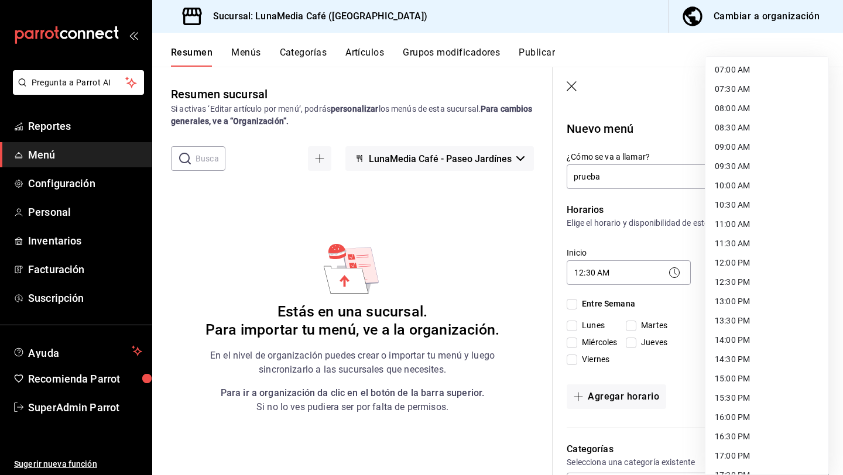
scroll to position [479, 0]
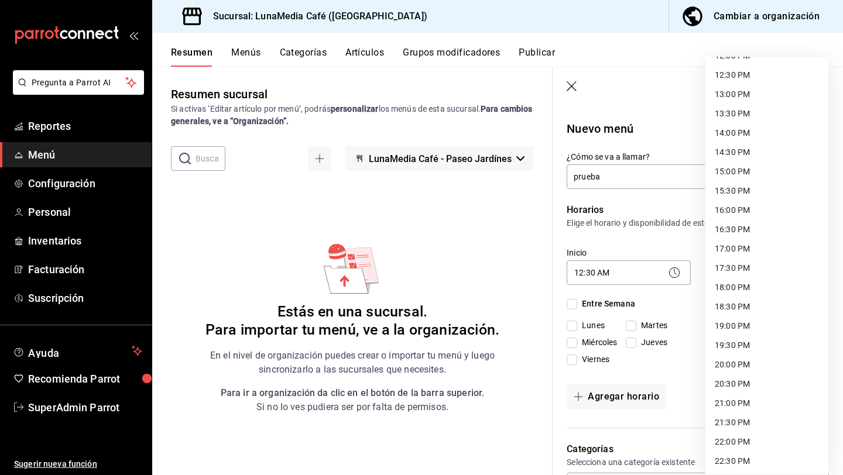
click at [742, 464] on li "22:30 PM" at bounding box center [767, 461] width 123 height 19
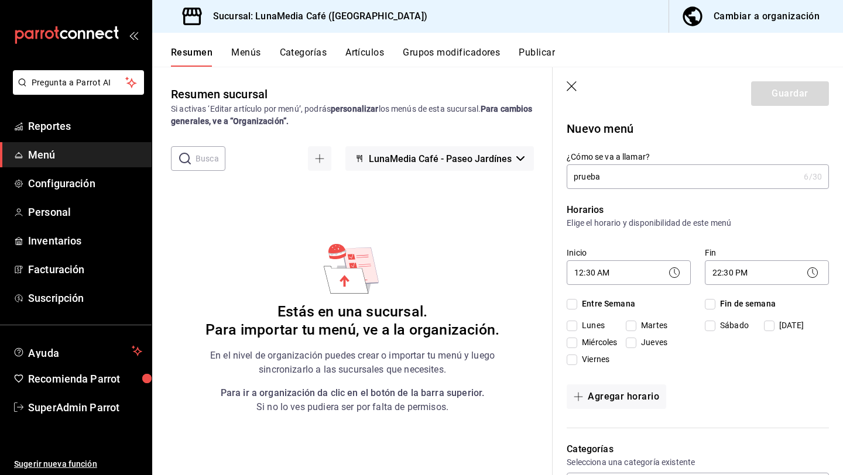
click at [586, 311] on div "Entre Semana Lunes Martes Miércoles Jueves Viernes" at bounding box center [629, 334] width 124 height 73
click at [618, 295] on div "Inicio 12:30 AM 00:30 Fin 22:30 PM 22:30 Entre Semana Lunes Martes Miércoles Ju…" at bounding box center [698, 307] width 262 height 128
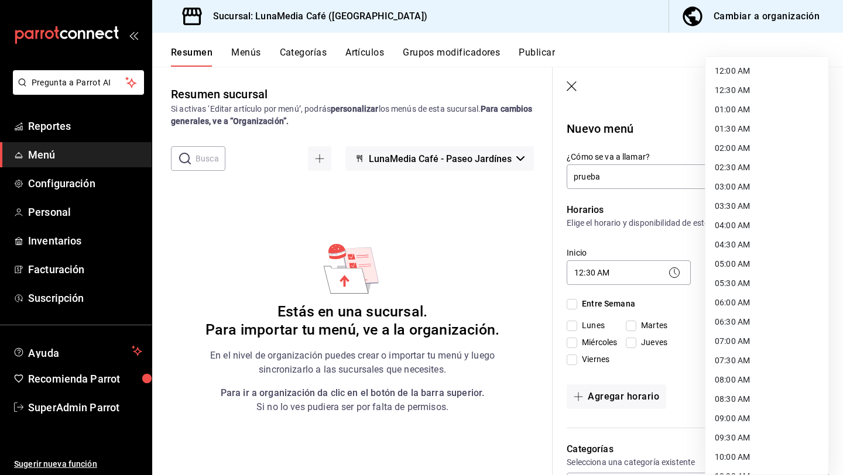
click at [763, 271] on body "Pregunta a Parrot AI Reportes Menú Configuración Personal Inventarios Facturaci…" at bounding box center [421, 237] width 843 height 475
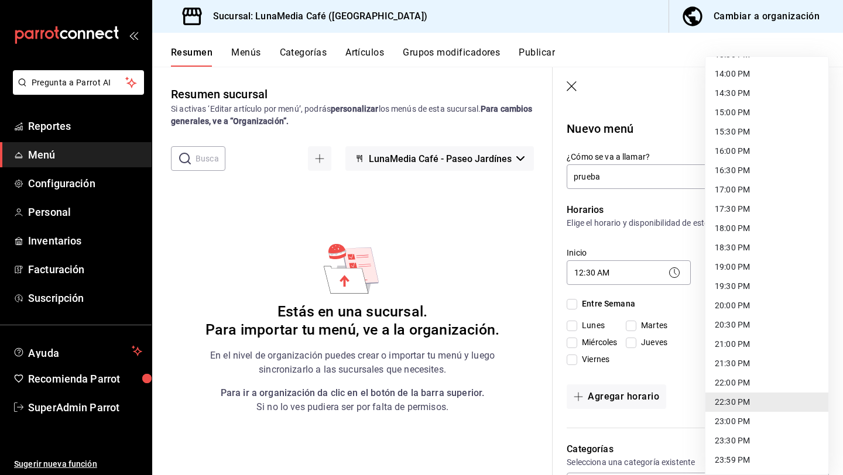
click at [733, 460] on li "23:59 PM" at bounding box center [767, 460] width 123 height 19
type input "23:59"
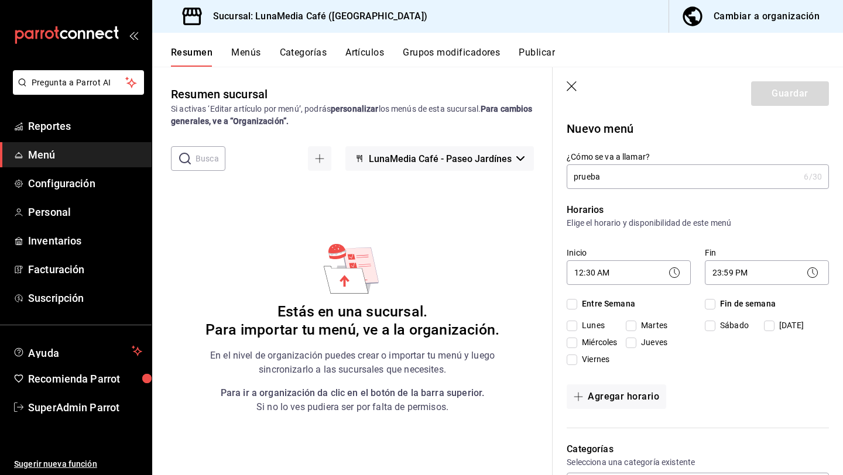
click at [573, 303] on input "Entre Semana" at bounding box center [572, 304] width 11 height 11
checkbox input "true"
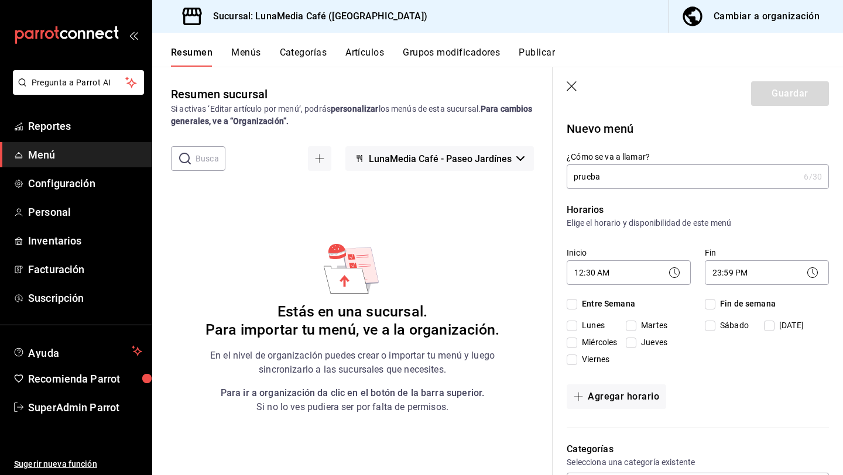
checkbox input "true"
click at [718, 302] on span "Fin de semana" at bounding box center [746, 304] width 60 height 12
click at [716, 302] on input "Fin de semana" at bounding box center [710, 304] width 11 height 11
checkbox input "true"
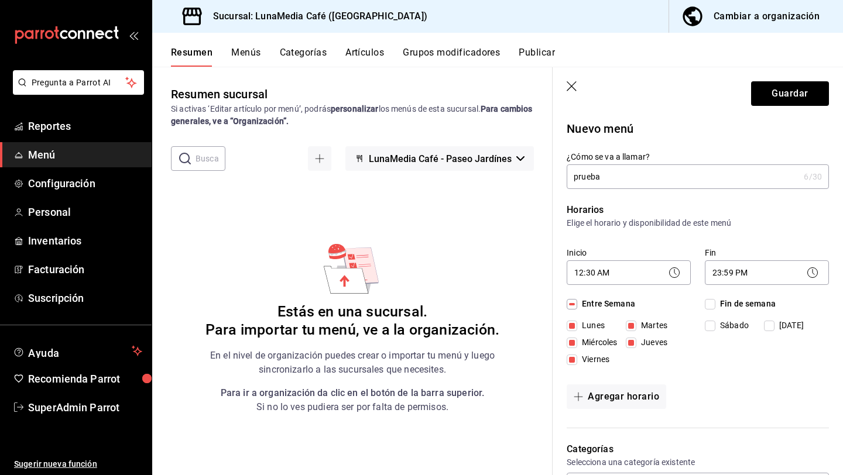
checkbox input "true"
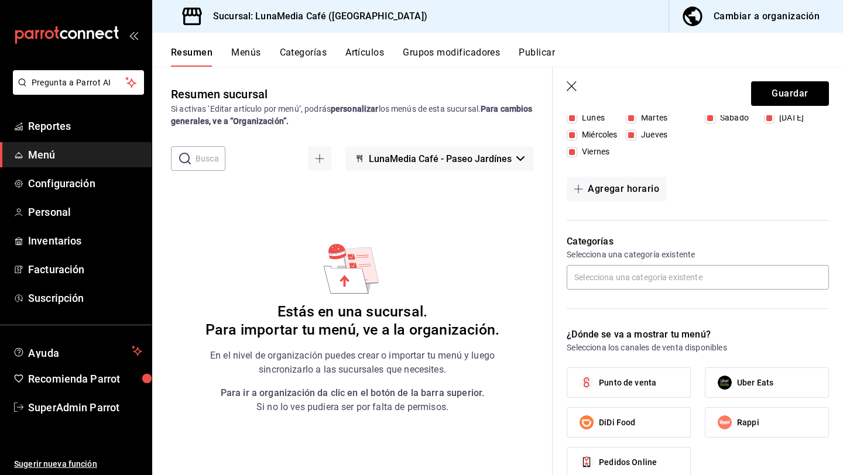
scroll to position [254, 0]
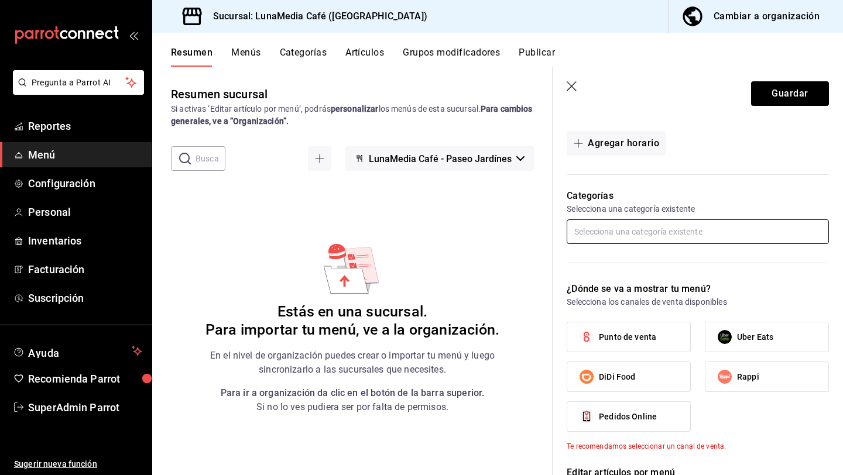
click at [645, 235] on input "text" at bounding box center [698, 232] width 262 height 25
type input "prueba"
click at [604, 330] on label "Punto de venta" at bounding box center [628, 337] width 123 height 29
click at [599, 330] on input "Punto de venta" at bounding box center [586, 337] width 25 height 25
checkbox input "true"
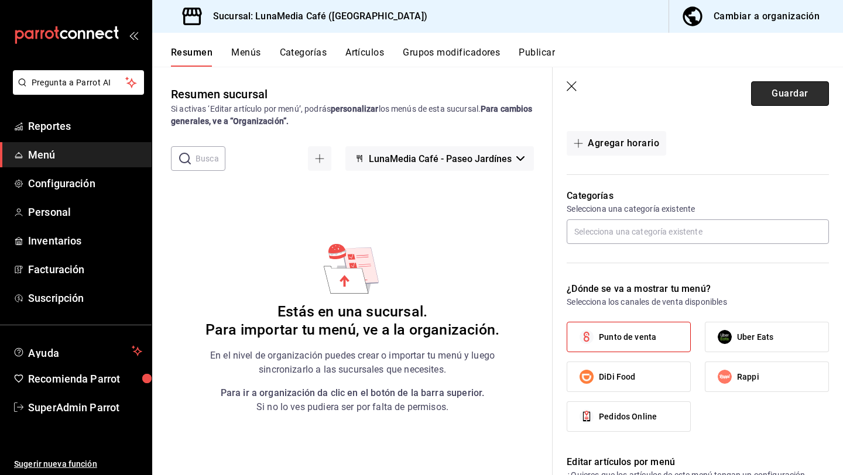
click at [776, 90] on button "Guardar" at bounding box center [790, 93] width 78 height 25
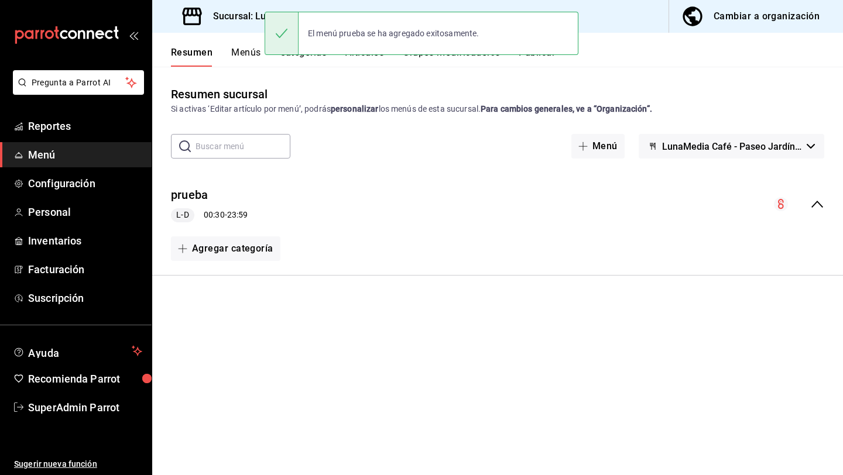
click at [249, 59] on button "Menús" at bounding box center [245, 57] width 29 height 20
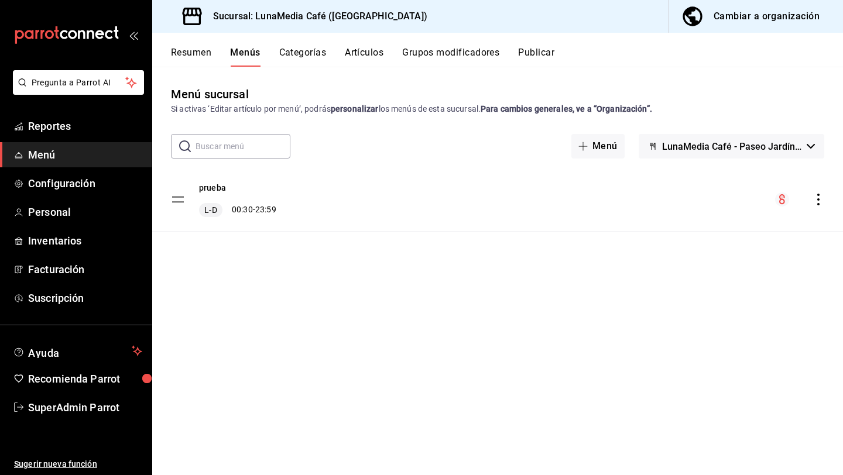
click at [307, 59] on button "Categorías" at bounding box center [302, 57] width 47 height 20
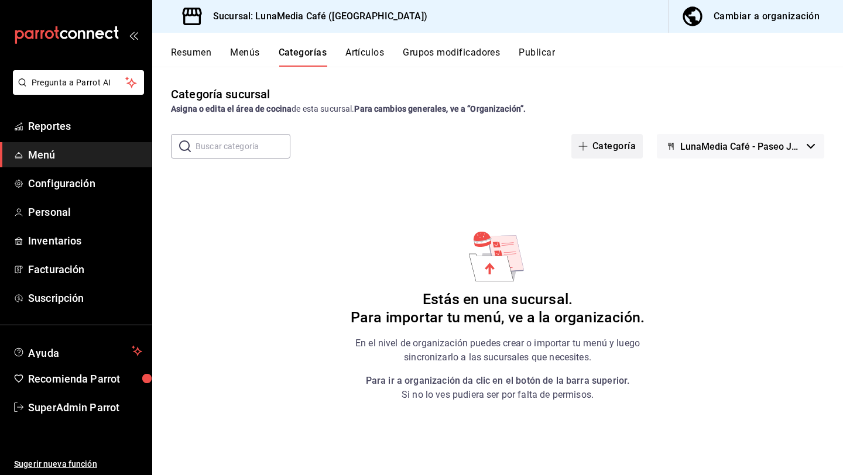
click at [616, 144] on button "Categoría" at bounding box center [606, 146] width 71 height 25
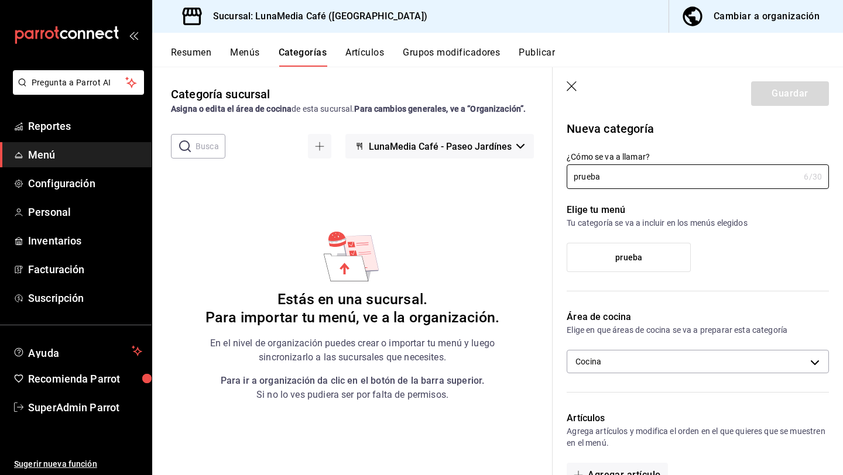
type input "prueba"
click at [630, 256] on span "prueba" at bounding box center [628, 258] width 27 height 10
click at [0, 0] on input "prueba" at bounding box center [0, 0] width 0 height 0
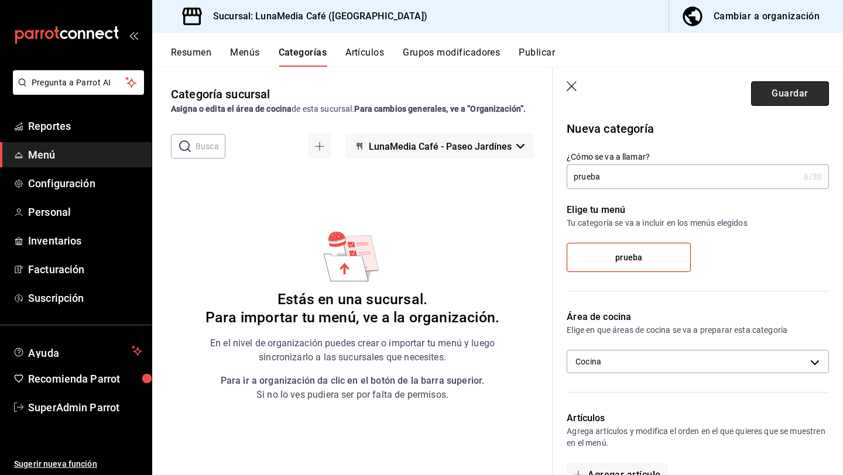
click at [793, 91] on button "Guardar" at bounding box center [790, 93] width 78 height 25
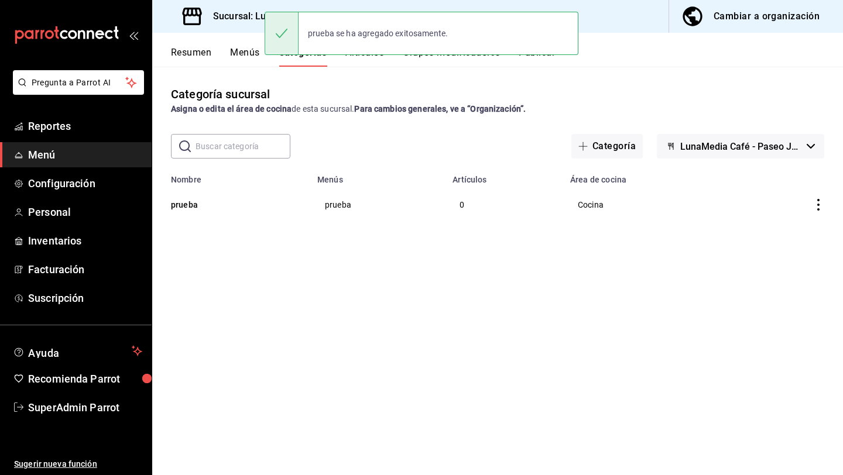
click at [365, 59] on button "Artículos" at bounding box center [364, 57] width 39 height 20
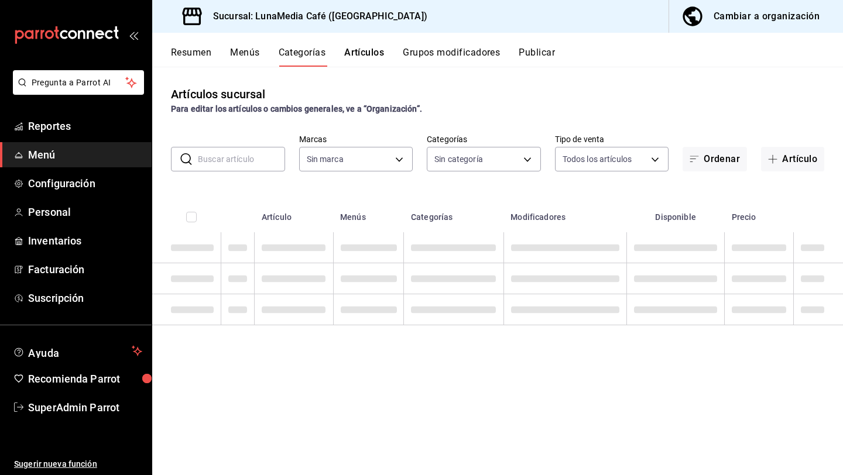
type input "b9a0b28a-a8c6-4fb4-9998-6933c83bd964"
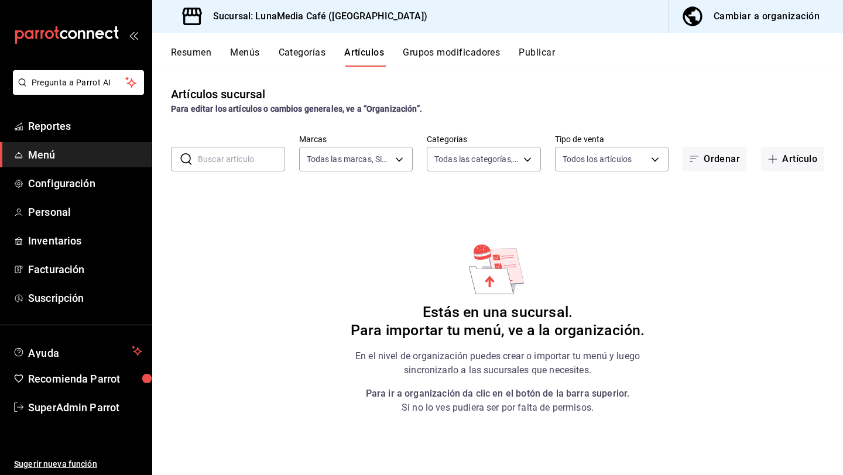
type input "197f20aa-3ef5-4c76-bc6c-7e6903a4d7a1"
click at [781, 153] on button "Artículo" at bounding box center [792, 159] width 63 height 25
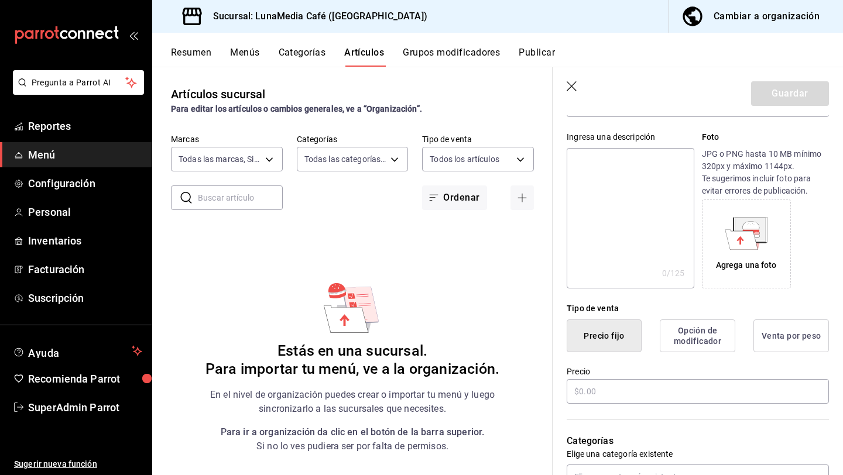
scroll to position [111, 0]
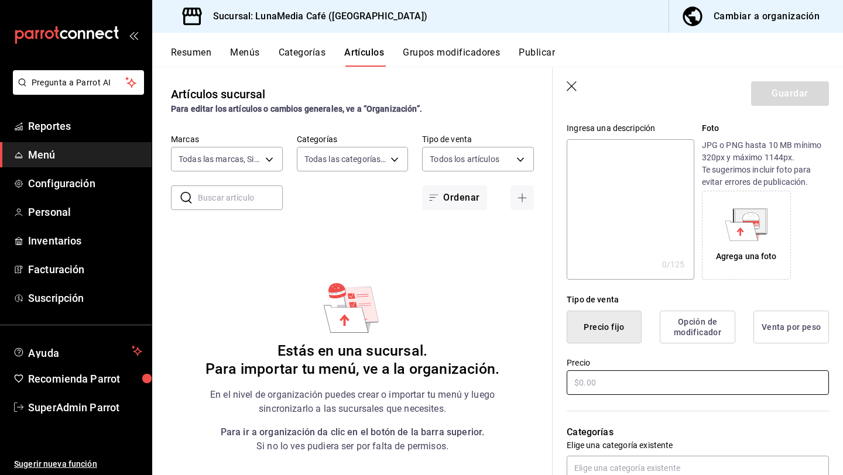
type input "prueba"
click at [628, 379] on input "text" at bounding box center [698, 383] width 262 height 25
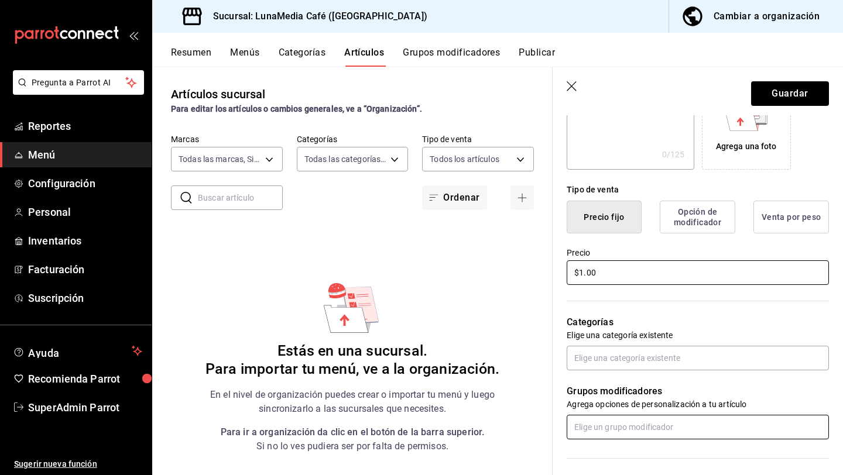
scroll to position [244, 0]
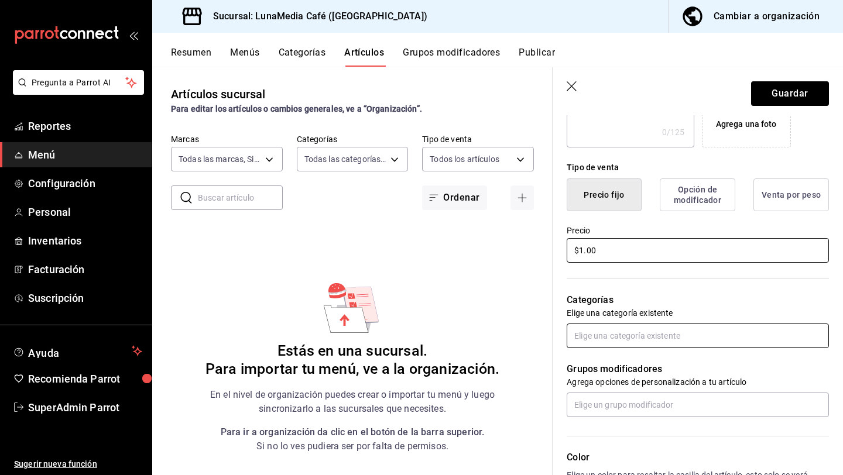
type input "$1.00"
click at [603, 333] on input "text" at bounding box center [698, 336] width 262 height 25
click at [598, 364] on li "prueba" at bounding box center [698, 362] width 262 height 19
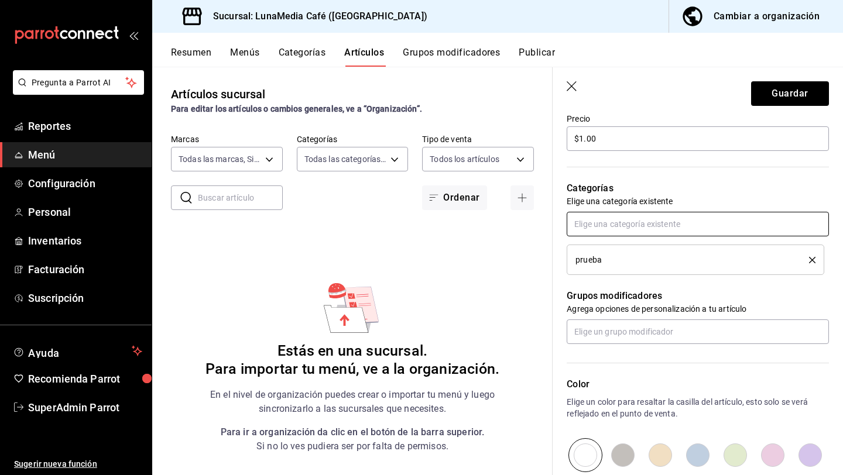
scroll to position [358, 0]
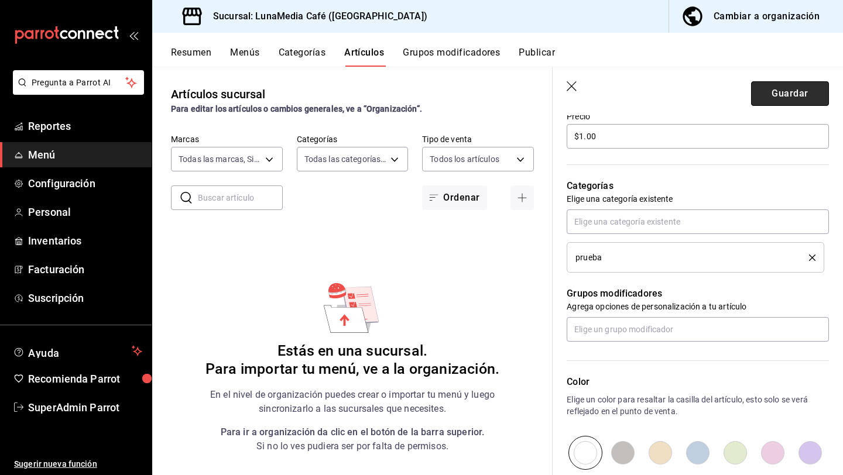
click at [775, 102] on button "Guardar" at bounding box center [790, 93] width 78 height 25
